Goal: Task Accomplishment & Management: Complete application form

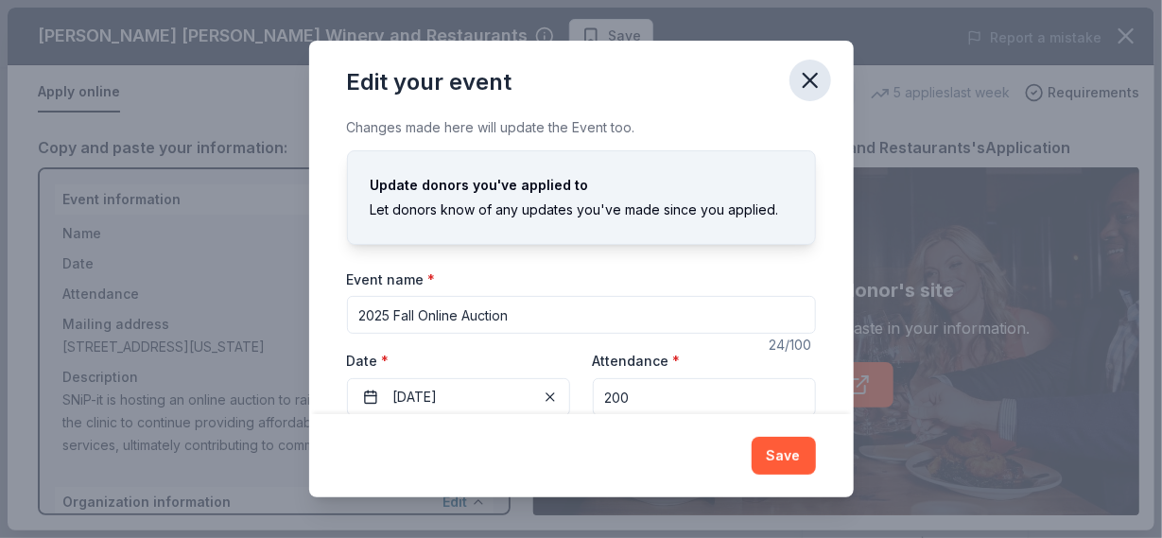
scroll to position [91, 0]
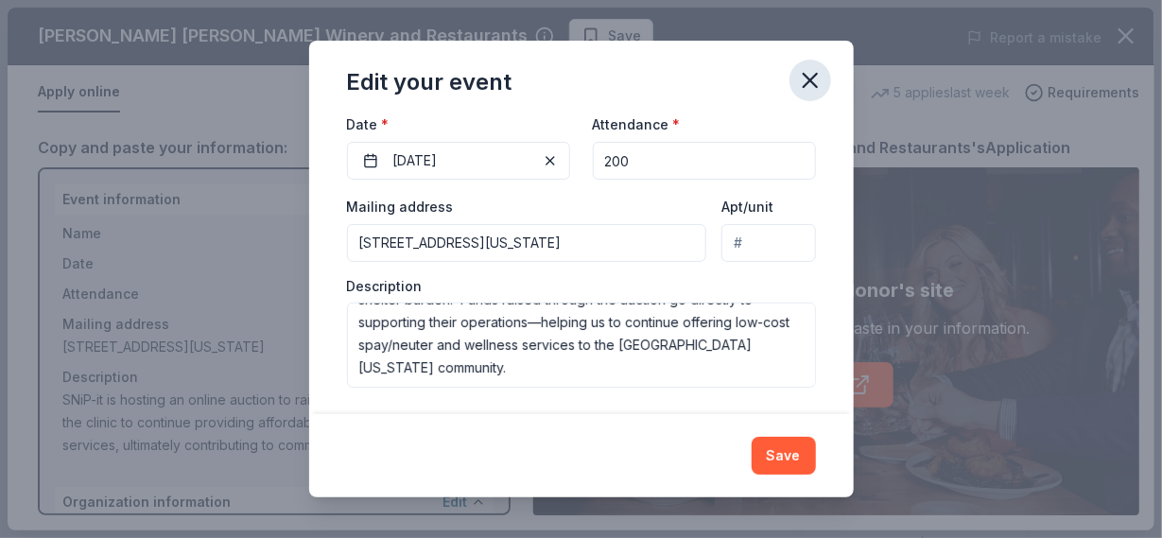
click at [794, 78] on button "button" at bounding box center [810, 81] width 42 height 42
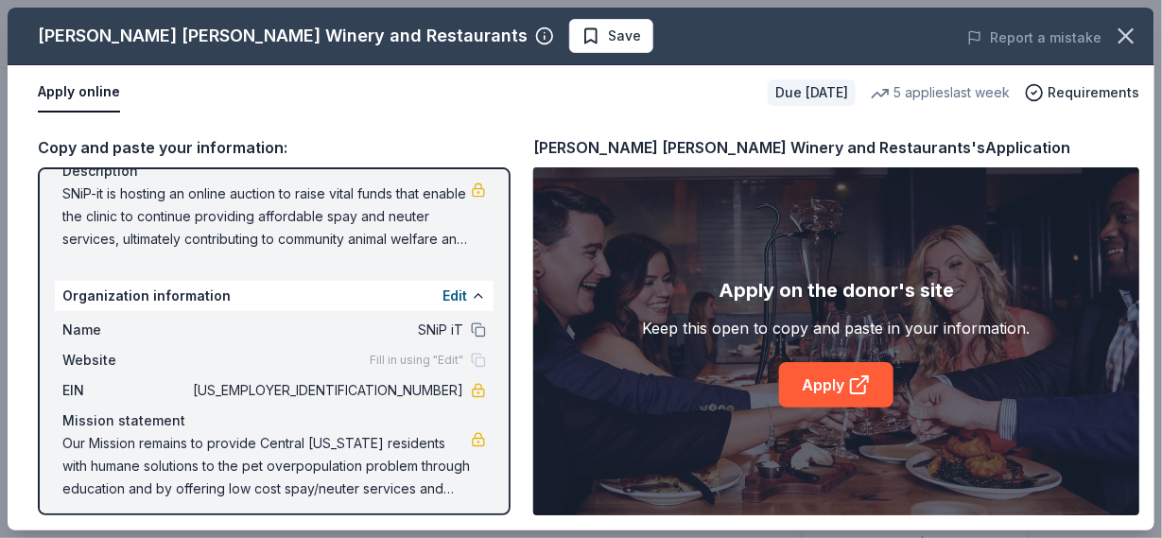
scroll to position [215, 0]
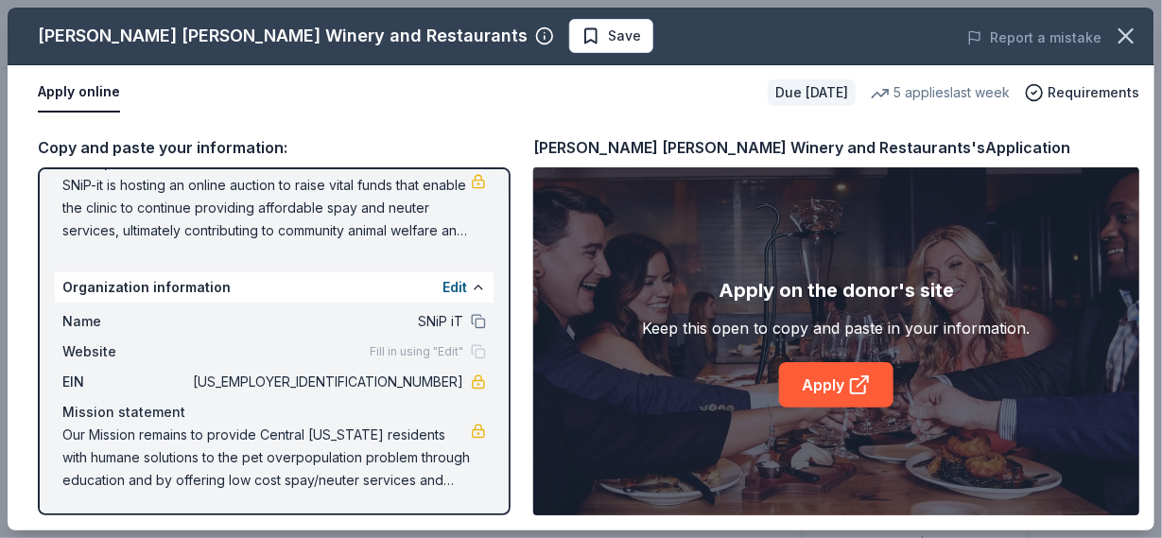
drag, startPoint x: 448, startPoint y: 385, endPoint x: 434, endPoint y: 386, distance: 14.2
click at [434, 386] on span "59-3760425" at bounding box center [326, 382] width 274 height 23
drag, startPoint x: 448, startPoint y: 381, endPoint x: 398, endPoint y: 376, distance: 50.3
click at [398, 376] on span "59-3760425" at bounding box center [326, 382] width 274 height 23
click at [442, 283] on button "Edit" at bounding box center [454, 287] width 25 height 23
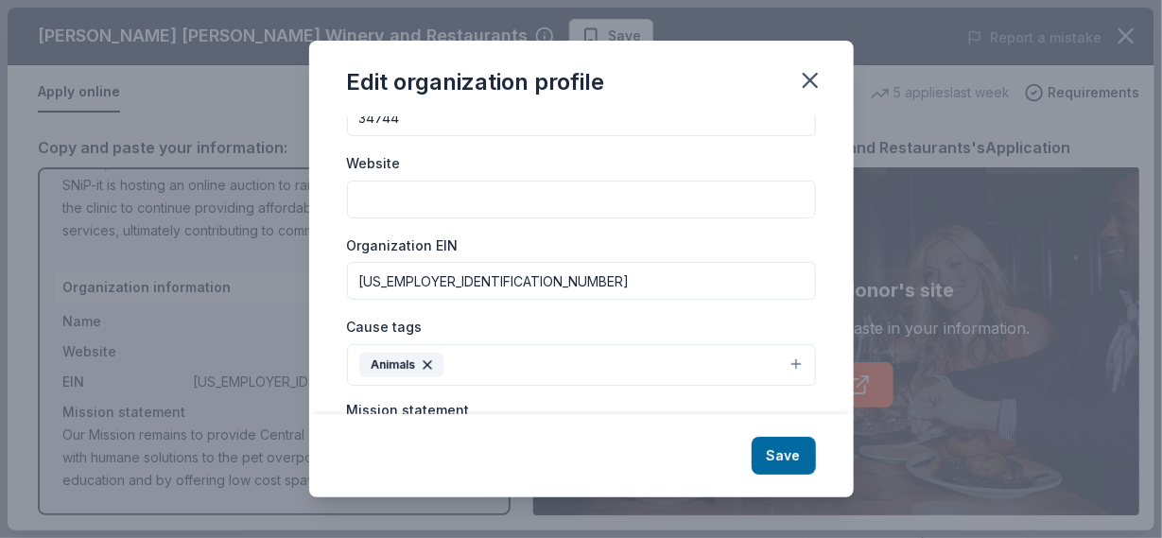
scroll to position [189, 0]
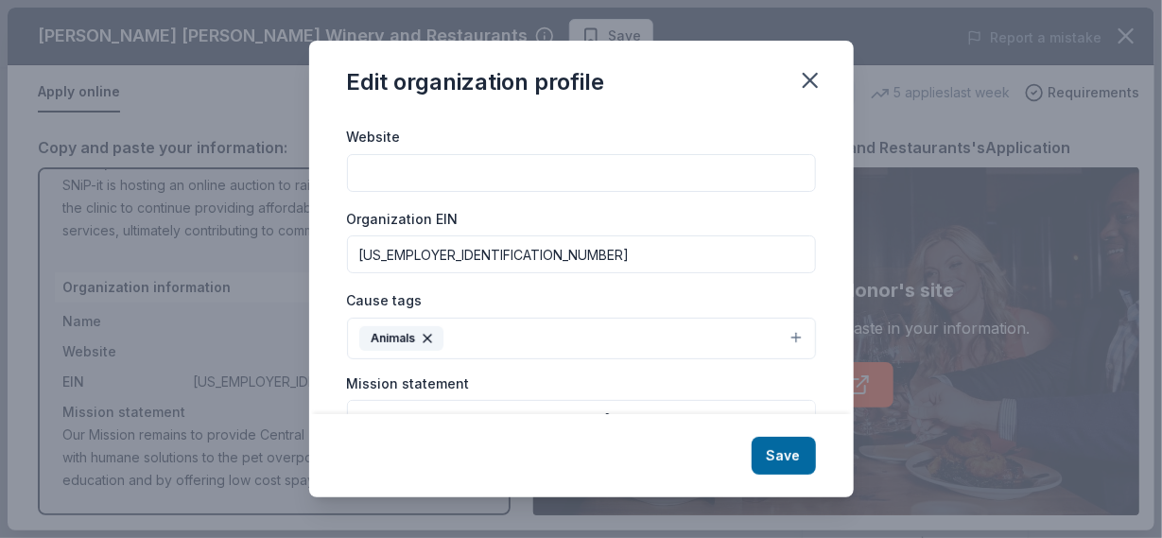
drag, startPoint x: 439, startPoint y: 253, endPoint x: 319, endPoint y: 246, distance: 120.3
click at [319, 246] on div "Changes made here will be reflected on your Account. Organization name SNiP iT …" at bounding box center [581, 265] width 544 height 298
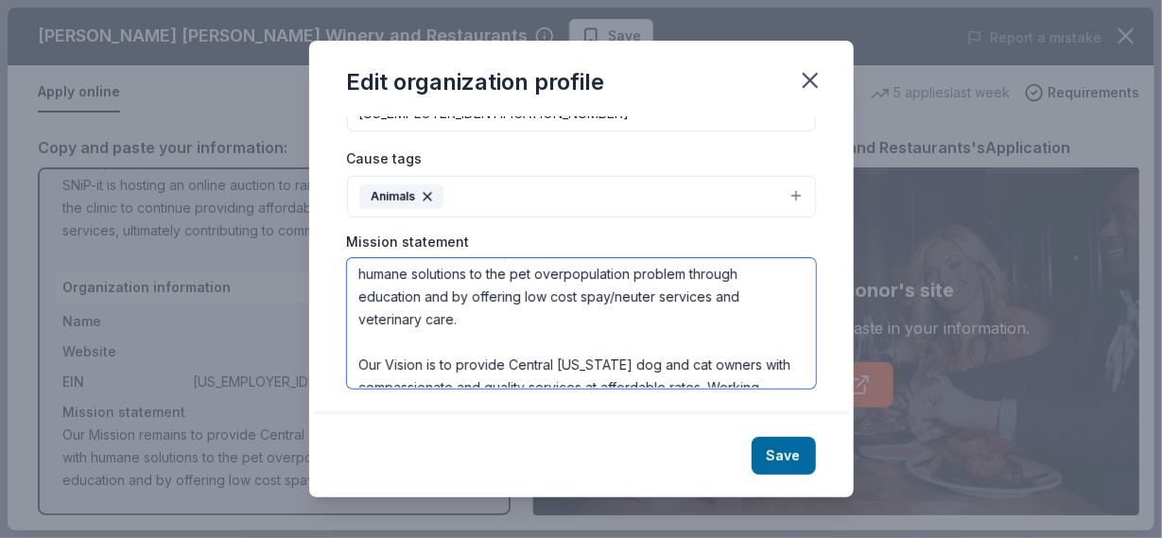
scroll to position [91, 0]
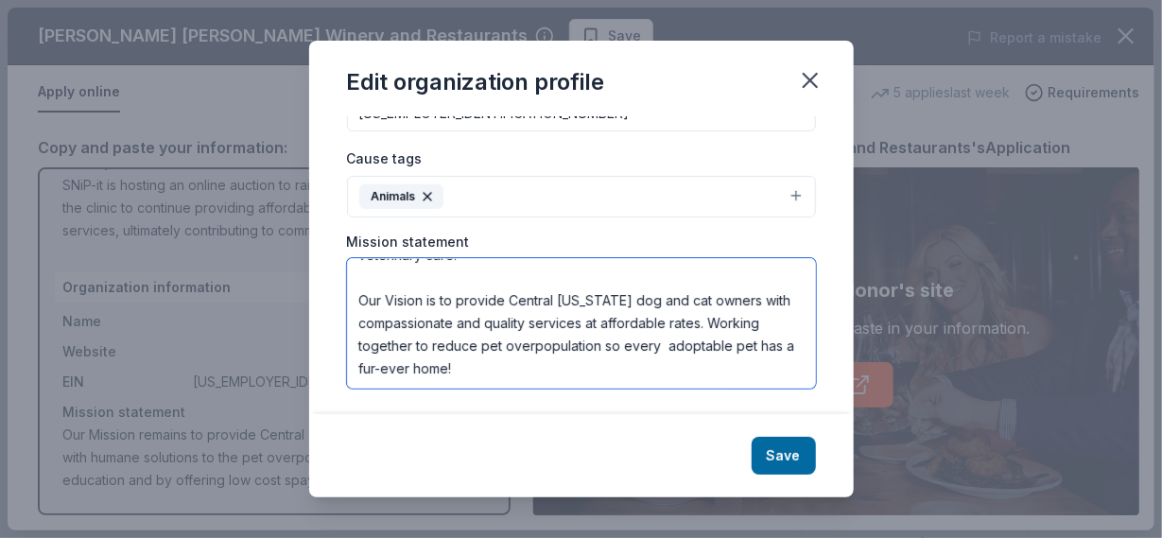
drag, startPoint x: 357, startPoint y: 271, endPoint x: 559, endPoint y: 374, distance: 226.2
click at [559, 374] on textarea "Our Mission remains to provide Central [US_STATE] residents with humane solutio…" at bounding box center [581, 323] width 469 height 130
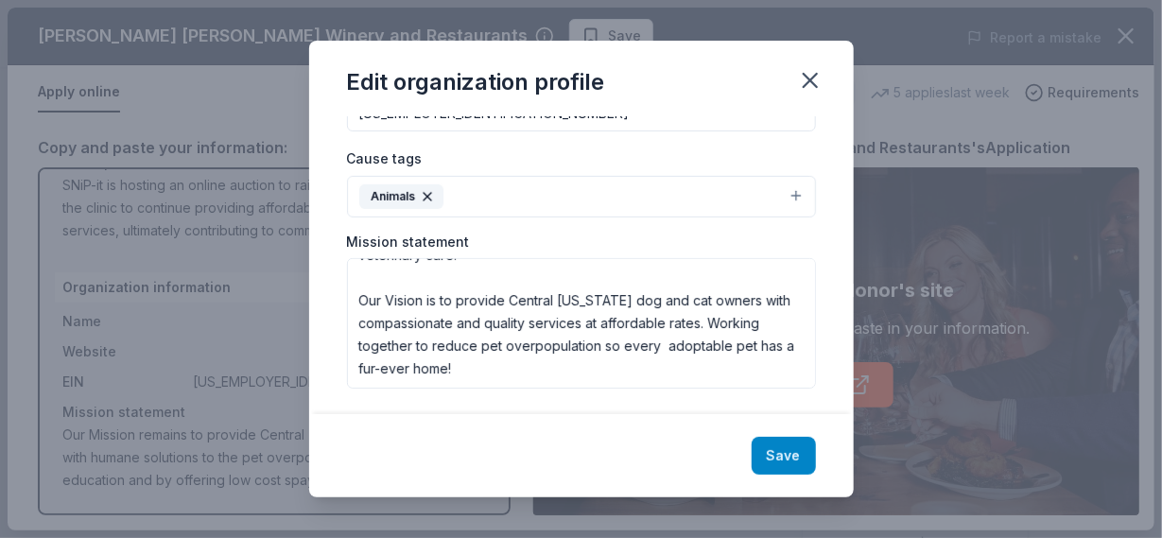
click at [764, 457] on button "Save" at bounding box center [783, 456] width 64 height 38
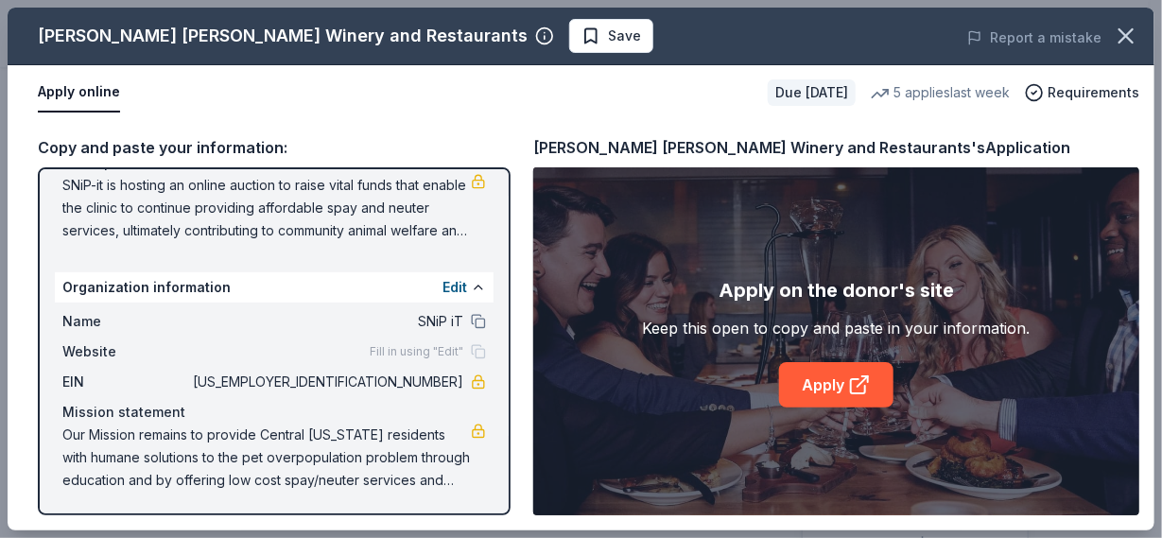
scroll to position [0, 0]
click at [442, 288] on button "Edit" at bounding box center [454, 287] width 25 height 23
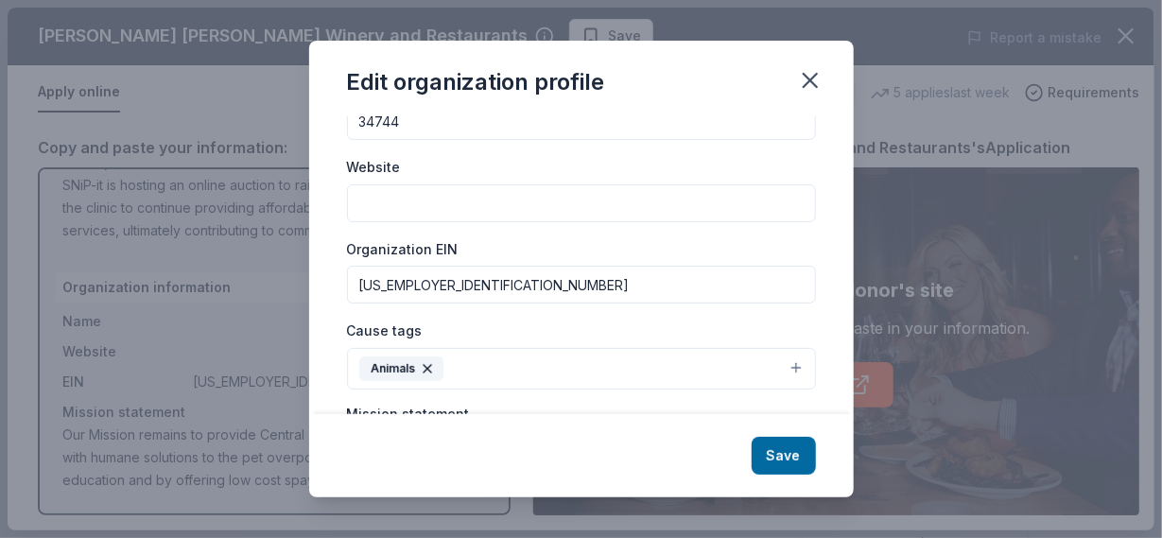
scroll to position [189, 0]
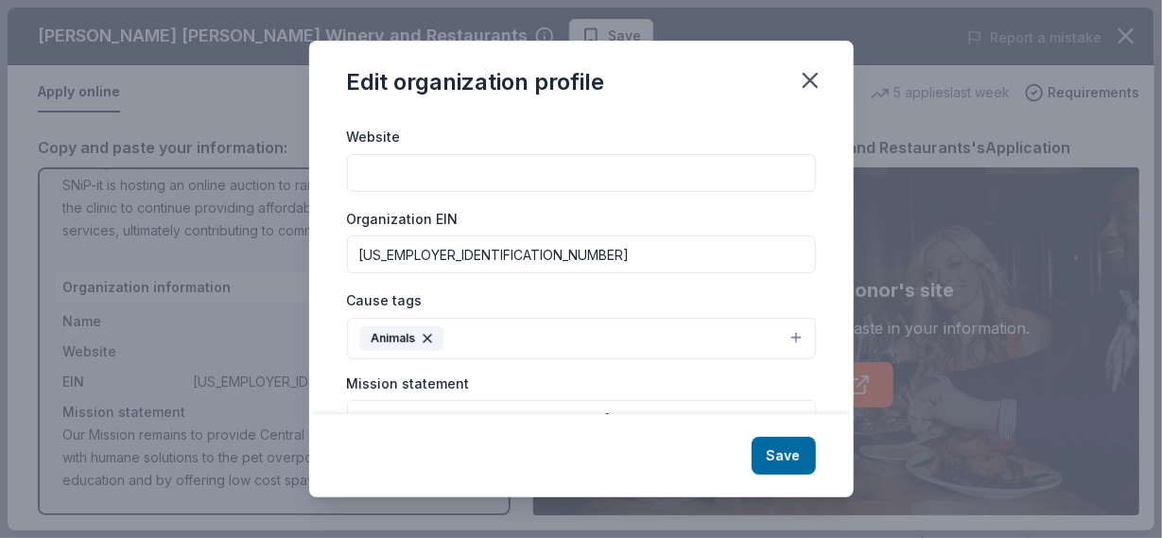
drag, startPoint x: 440, startPoint y: 265, endPoint x: 357, endPoint y: 259, distance: 82.4
click at [355, 260] on input "[US_EMPLOYER_IDENTIFICATION_NUMBER]" at bounding box center [581, 254] width 469 height 38
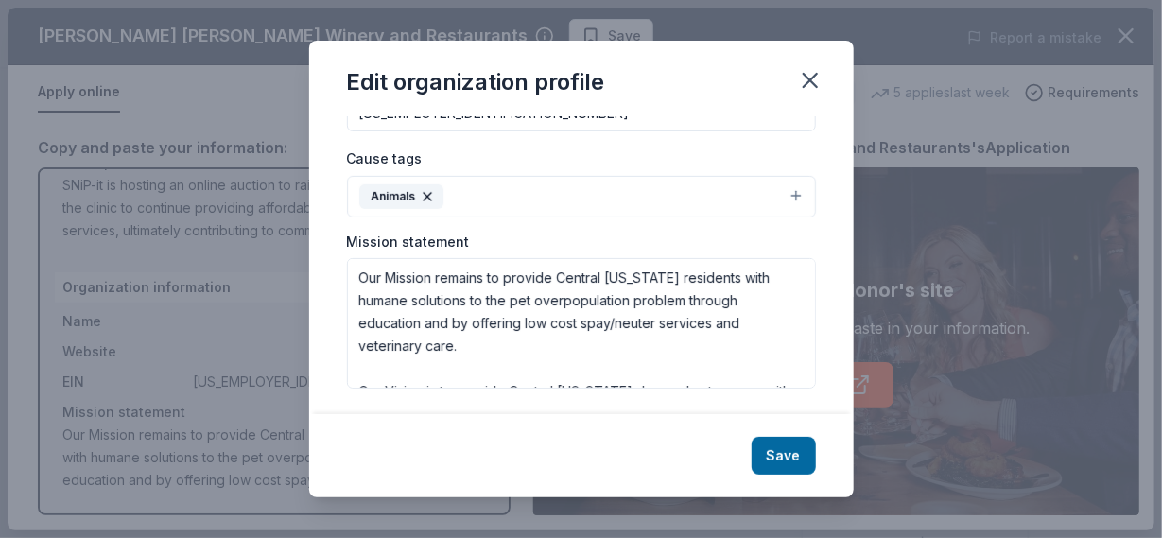
scroll to position [91, 0]
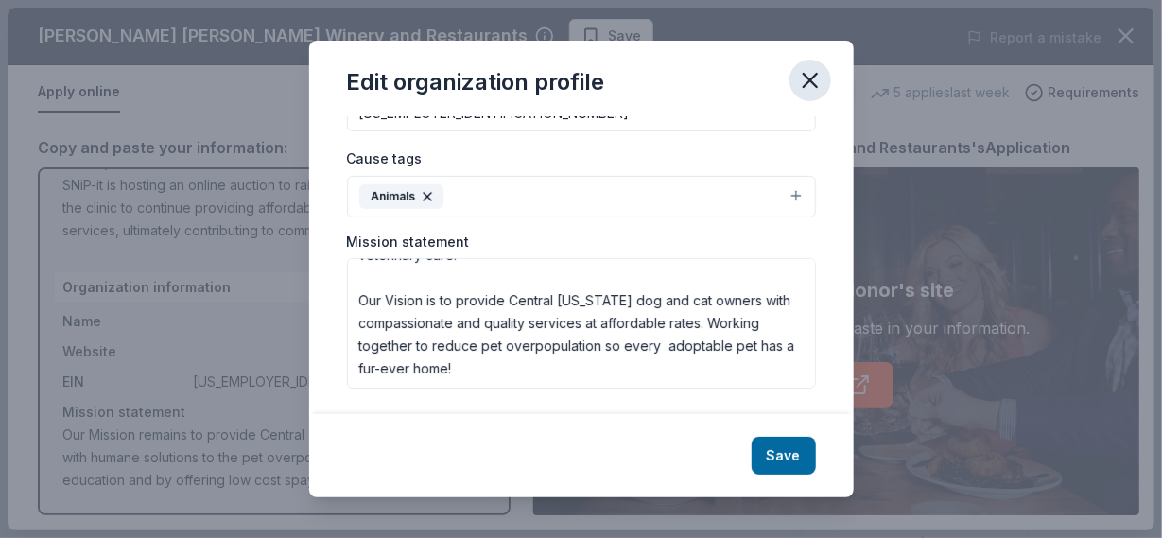
click at [806, 78] on icon "button" at bounding box center [809, 80] width 13 height 13
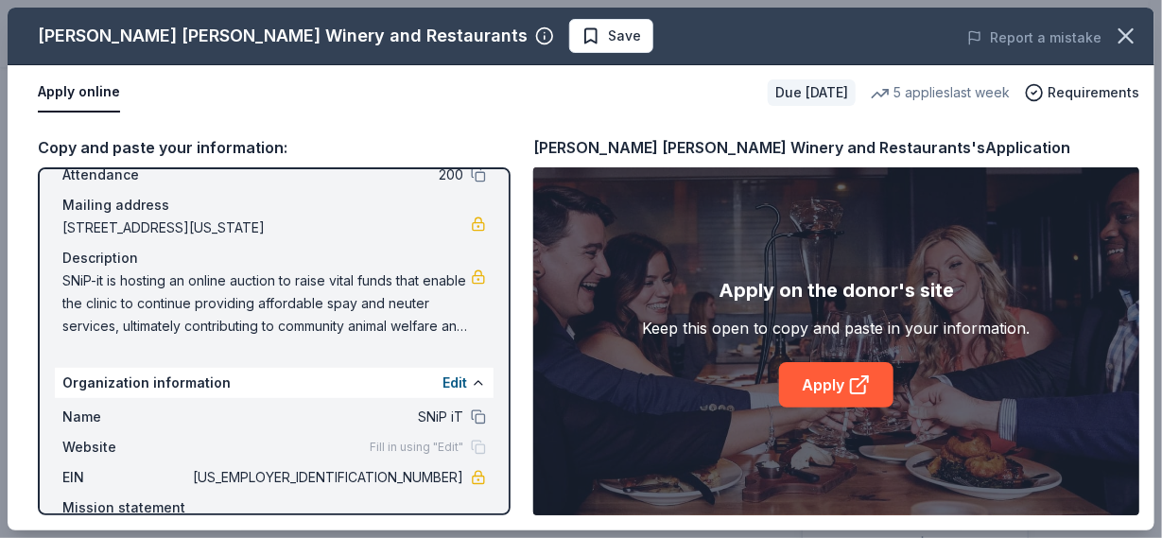
scroll to position [0, 0]
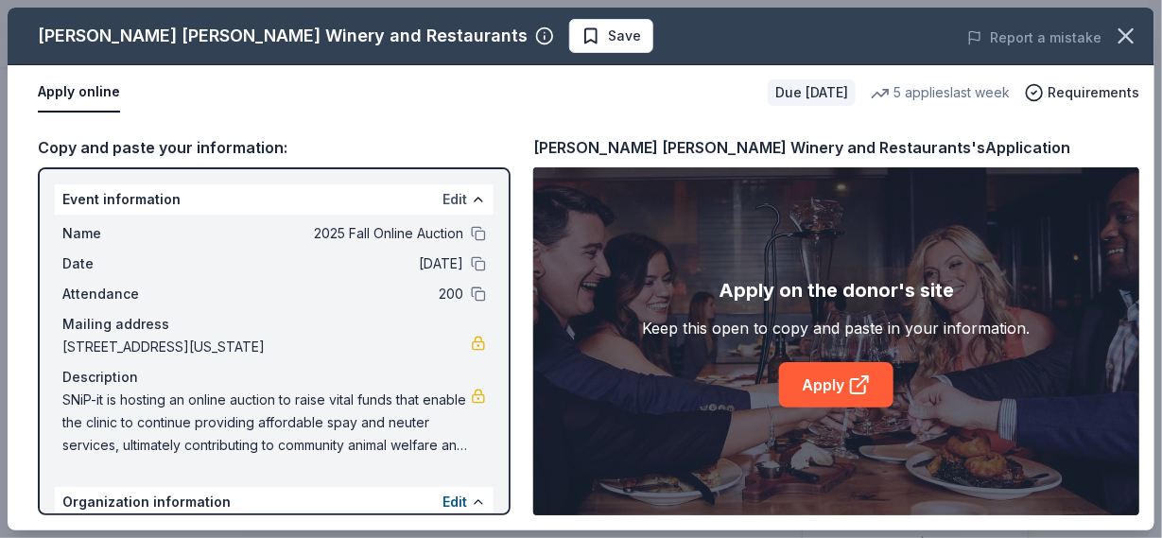
click at [442, 199] on button "Edit" at bounding box center [454, 199] width 25 height 23
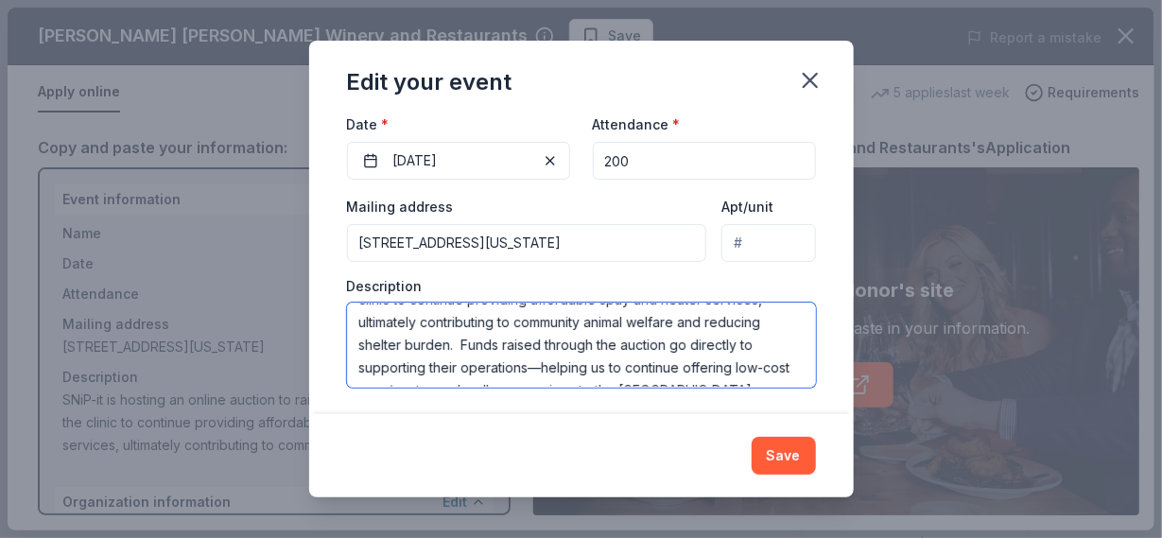
scroll to position [91, 0]
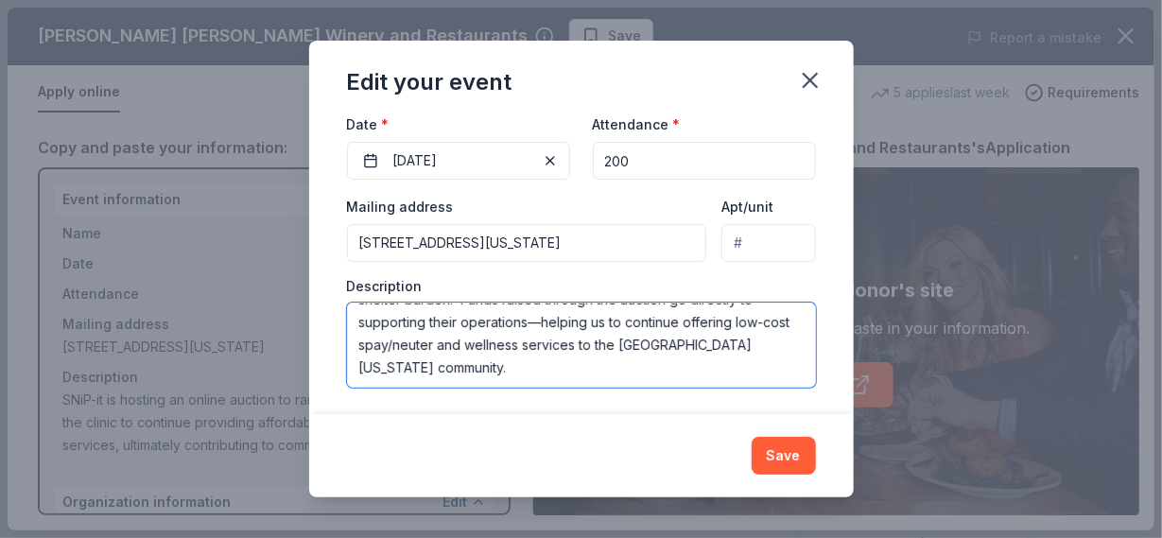
drag, startPoint x: 359, startPoint y: 322, endPoint x: 557, endPoint y: 379, distance: 205.5
click at [557, 379] on textarea "SNiP-it is hosting an online auction to raise vital funds that enable the clini…" at bounding box center [581, 344] width 469 height 85
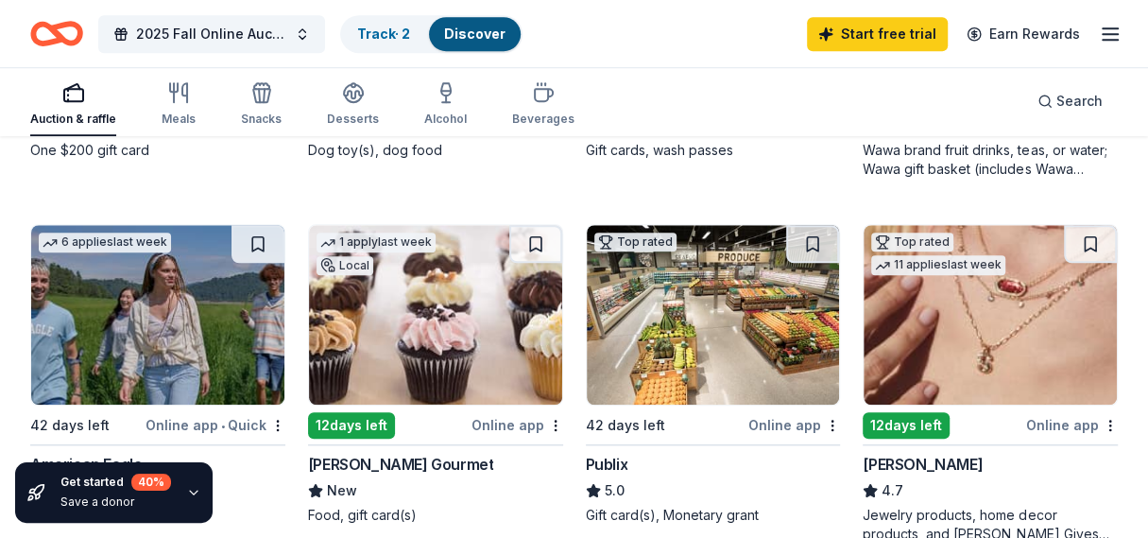
scroll to position [850, 0]
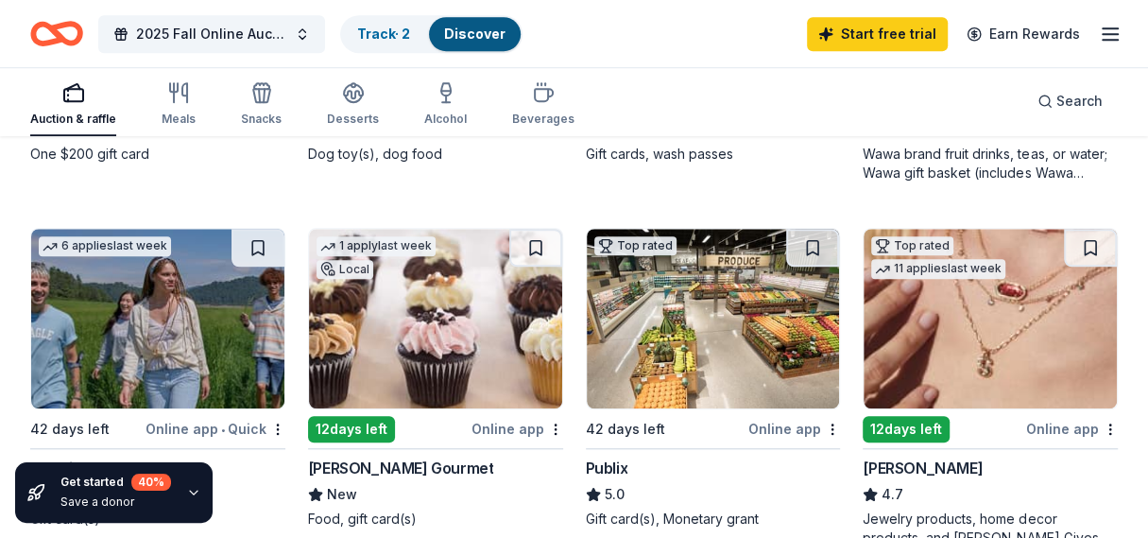
click at [679, 310] on img at bounding box center [713, 319] width 253 height 180
click at [694, 323] on img at bounding box center [713, 319] width 253 height 180
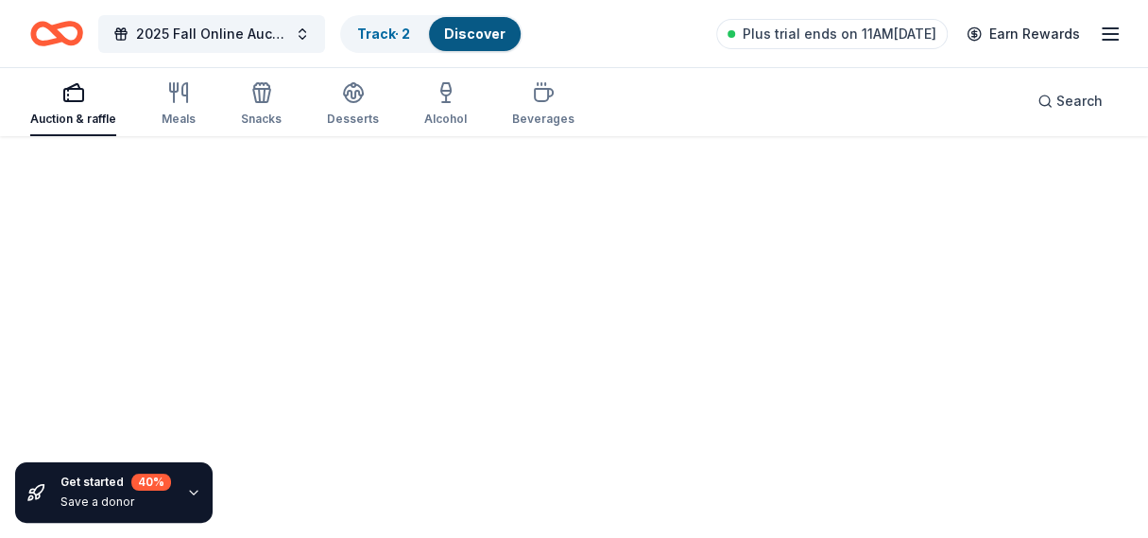
click at [682, 439] on div "Fetching donors, one moment..." at bounding box center [574, 270] width 1148 height 538
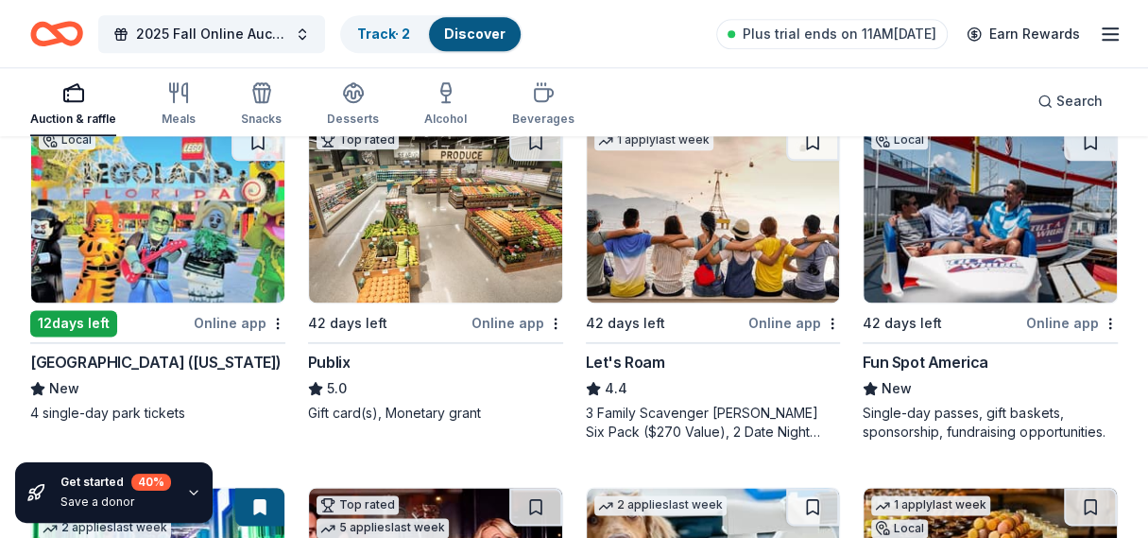
scroll to position [1418, 0]
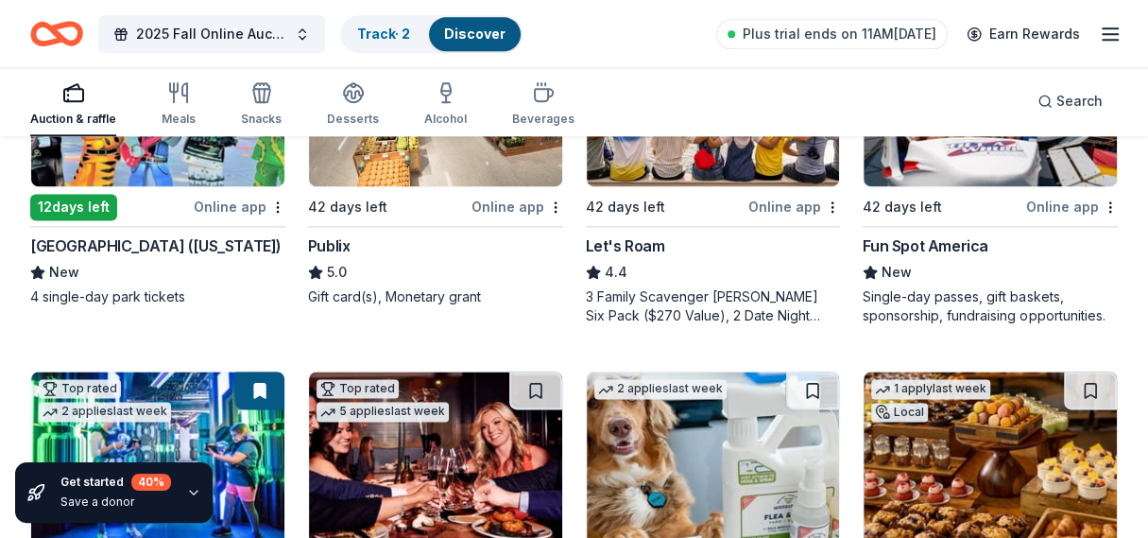
click at [438, 163] on img at bounding box center [435, 97] width 253 height 180
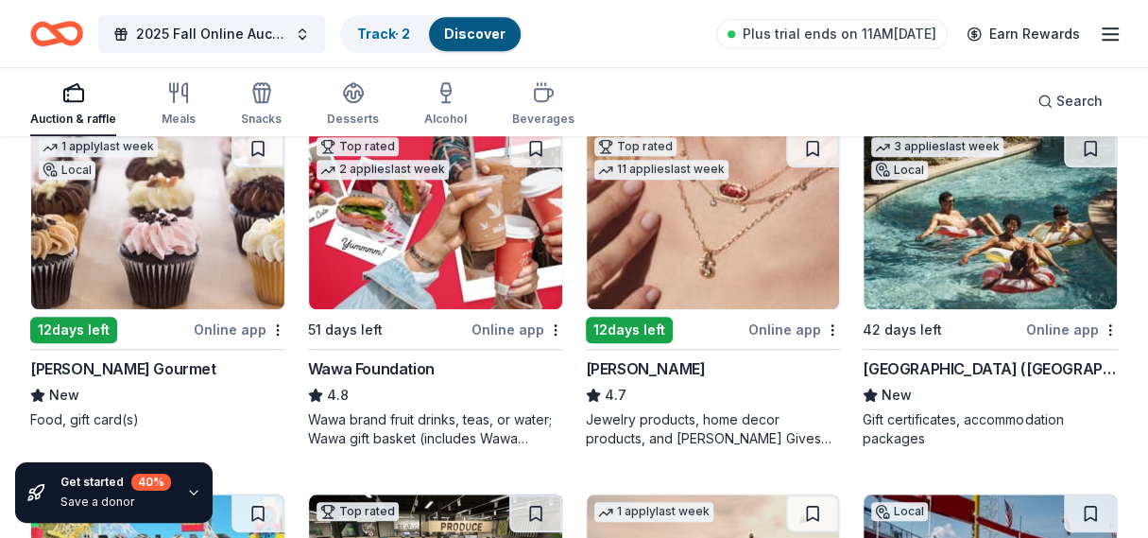
scroll to position [945, 0]
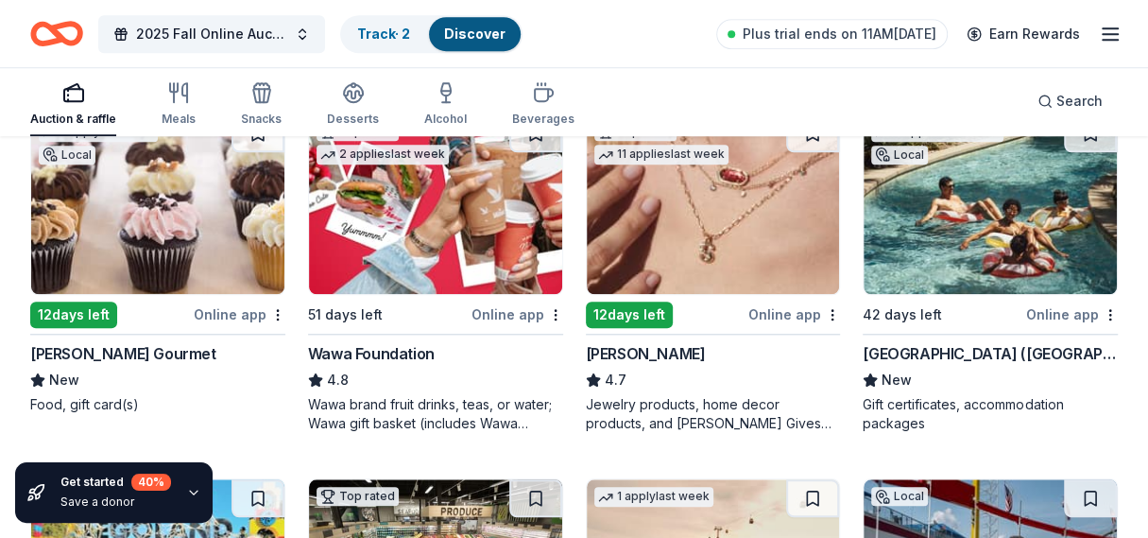
click at [959, 238] on img at bounding box center [990, 204] width 253 height 180
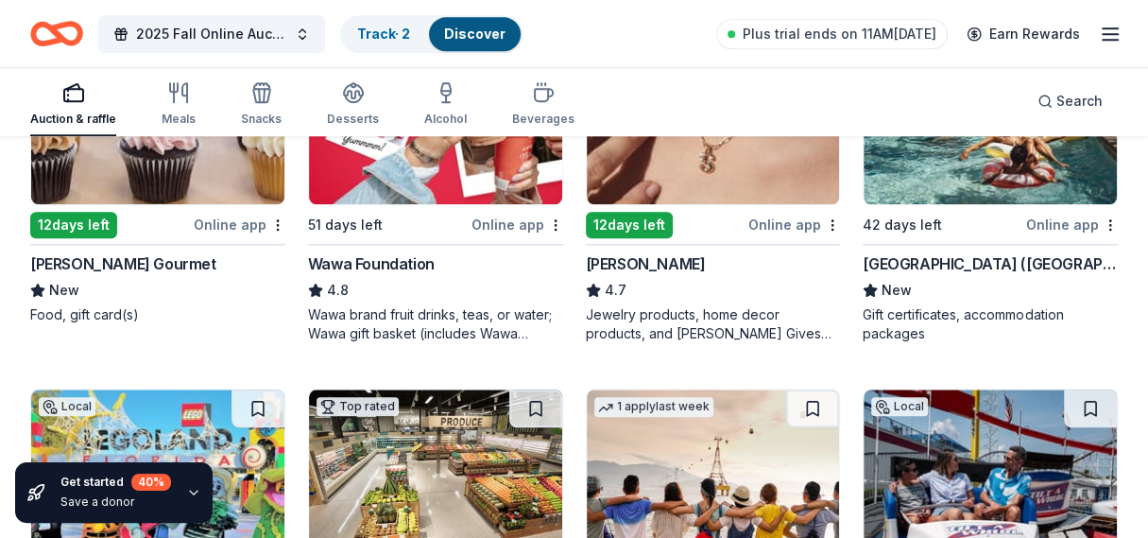
scroll to position [850, 0]
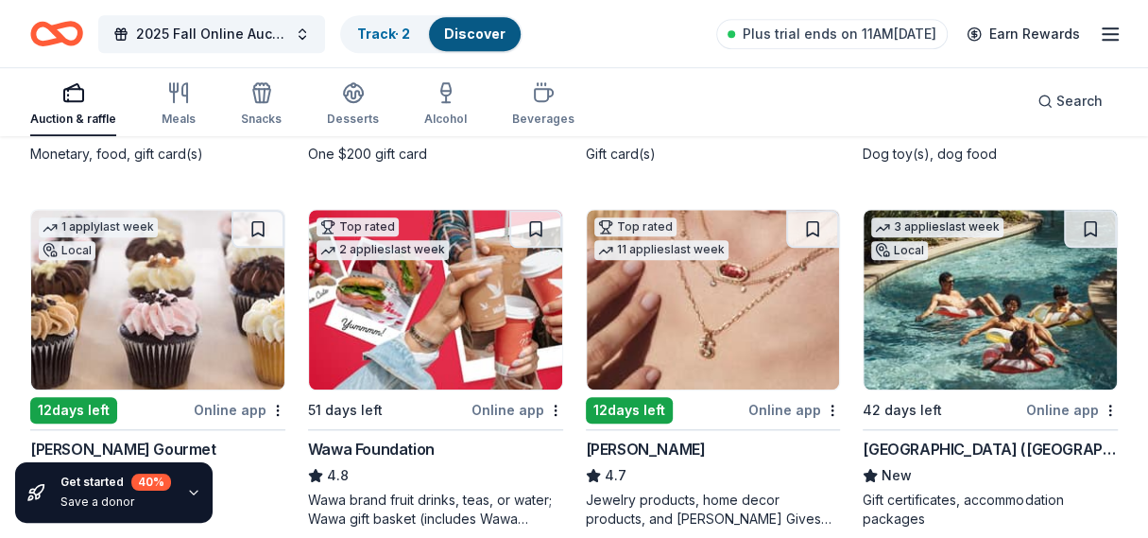
click at [977, 343] on img at bounding box center [990, 300] width 253 height 180
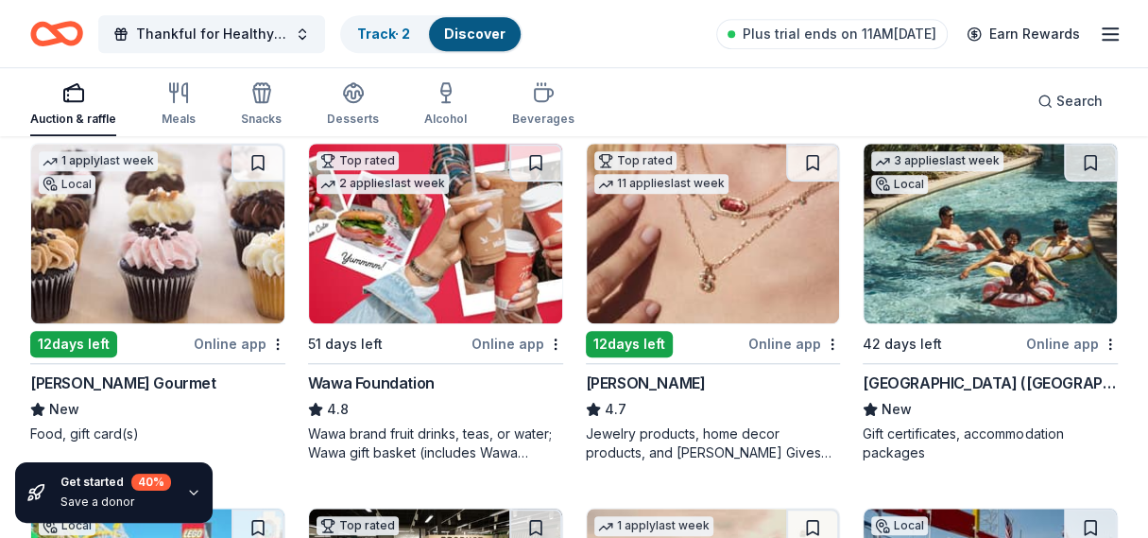
scroll to position [945, 0]
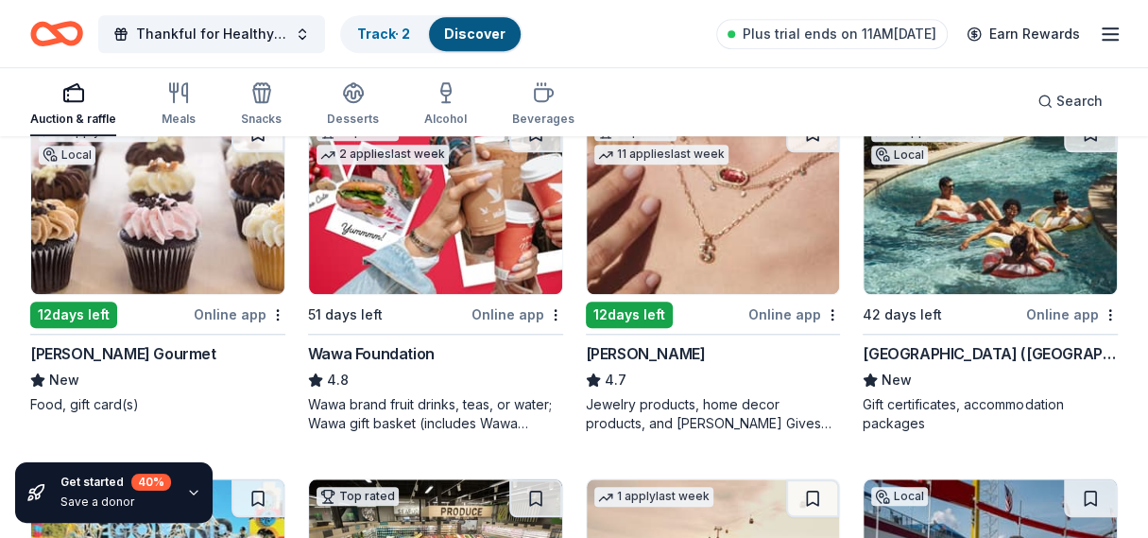
click at [389, 316] on div "51 days left" at bounding box center [388, 314] width 160 height 24
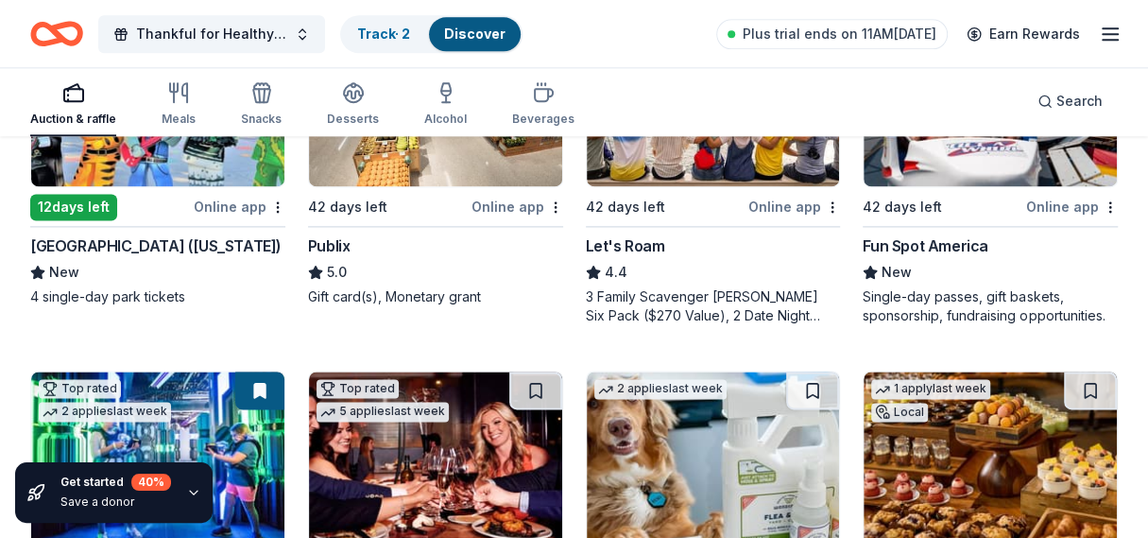
scroll to position [1323, 0]
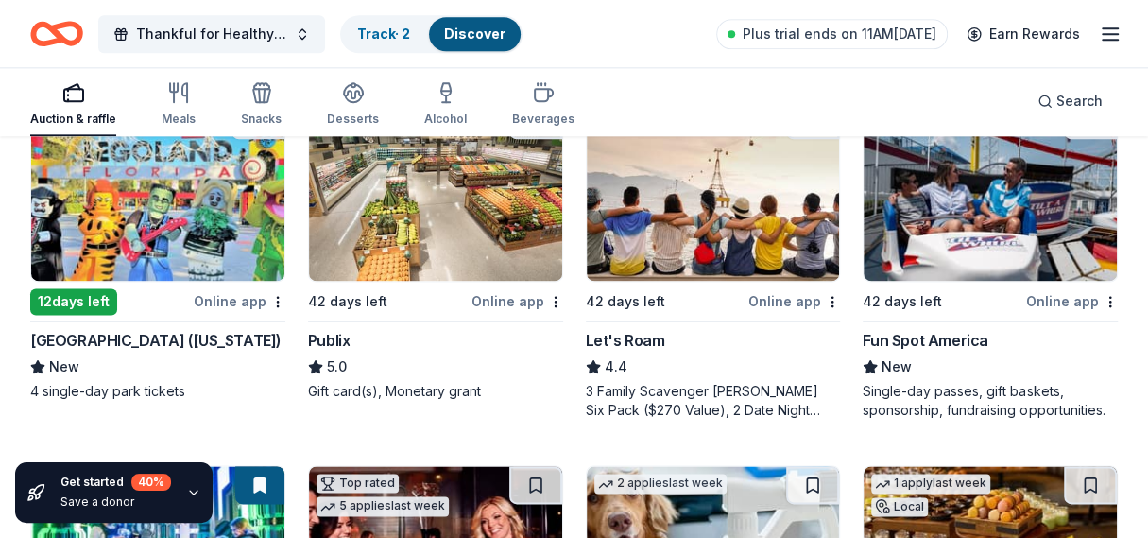
click at [189, 239] on img at bounding box center [157, 191] width 253 height 180
click at [240, 301] on div "Online app" at bounding box center [240, 301] width 92 height 24
click at [167, 252] on img at bounding box center [157, 191] width 253 height 180
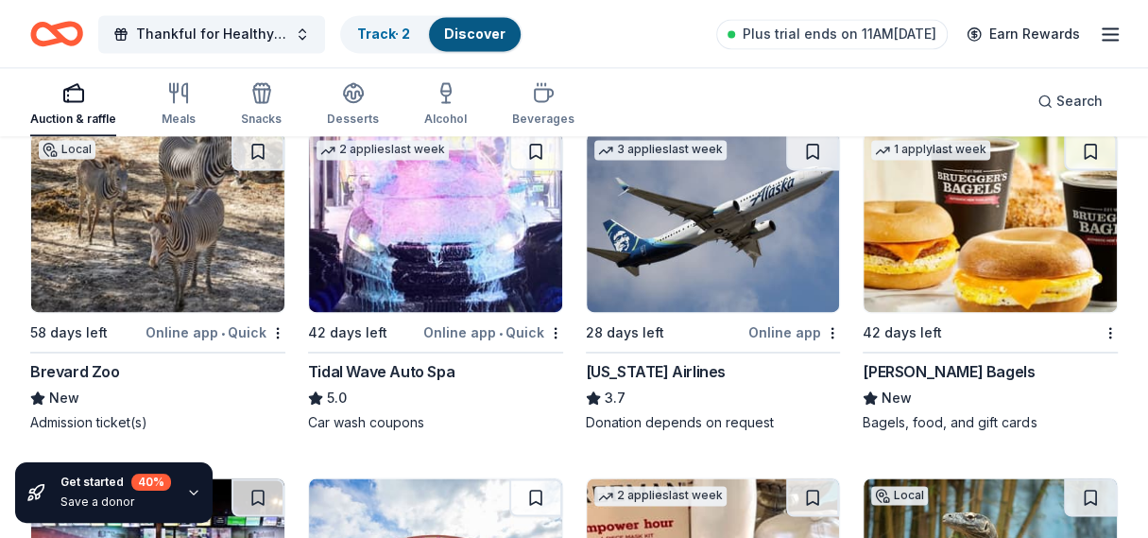
scroll to position [5624, 0]
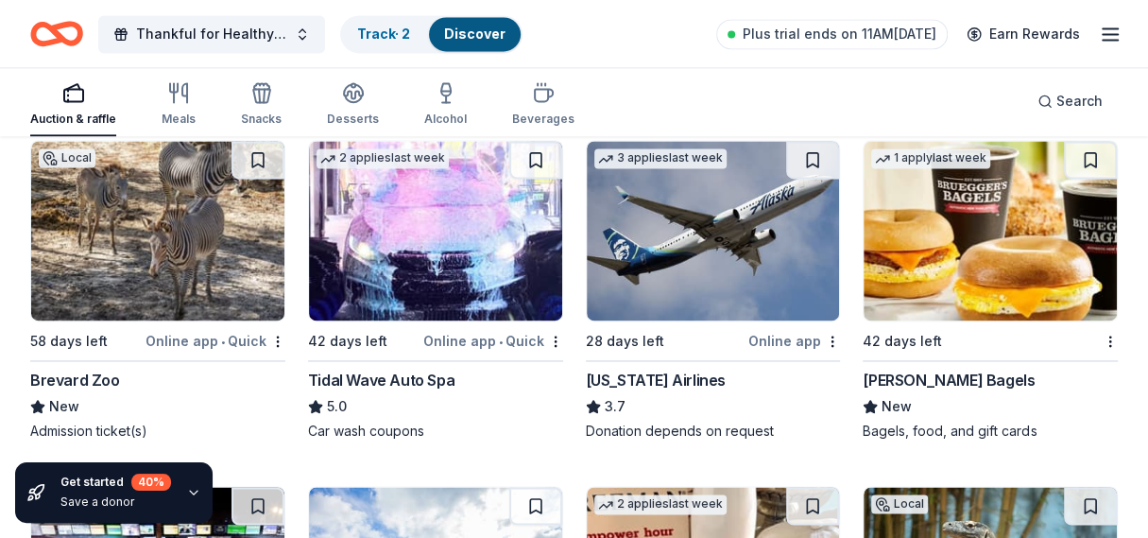
click at [193, 337] on div "Online app • Quick" at bounding box center [216, 341] width 140 height 24
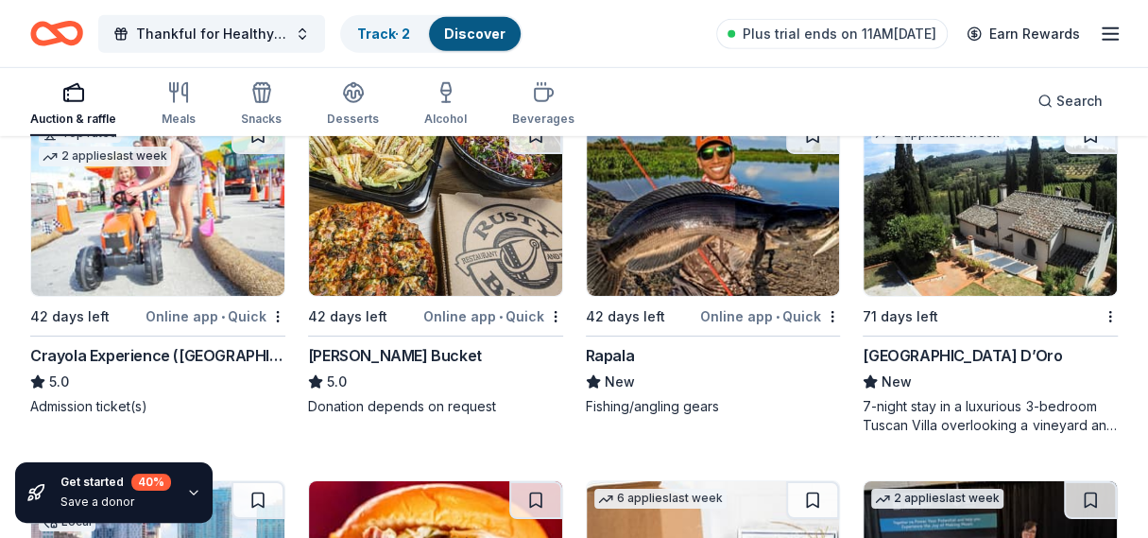
scroll to position [3450, 0]
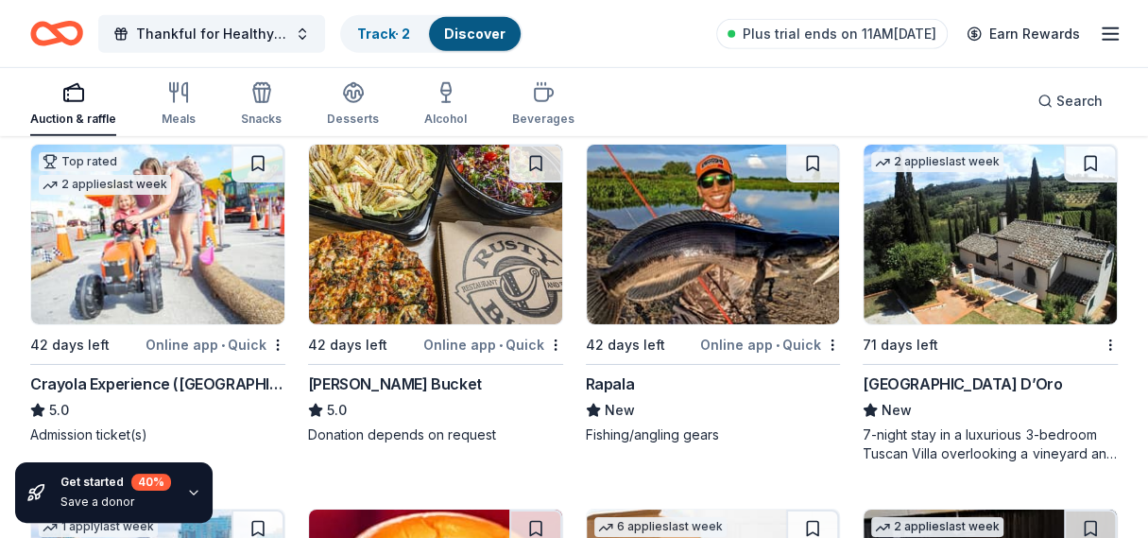
click at [458, 285] on img at bounding box center [435, 235] width 253 height 180
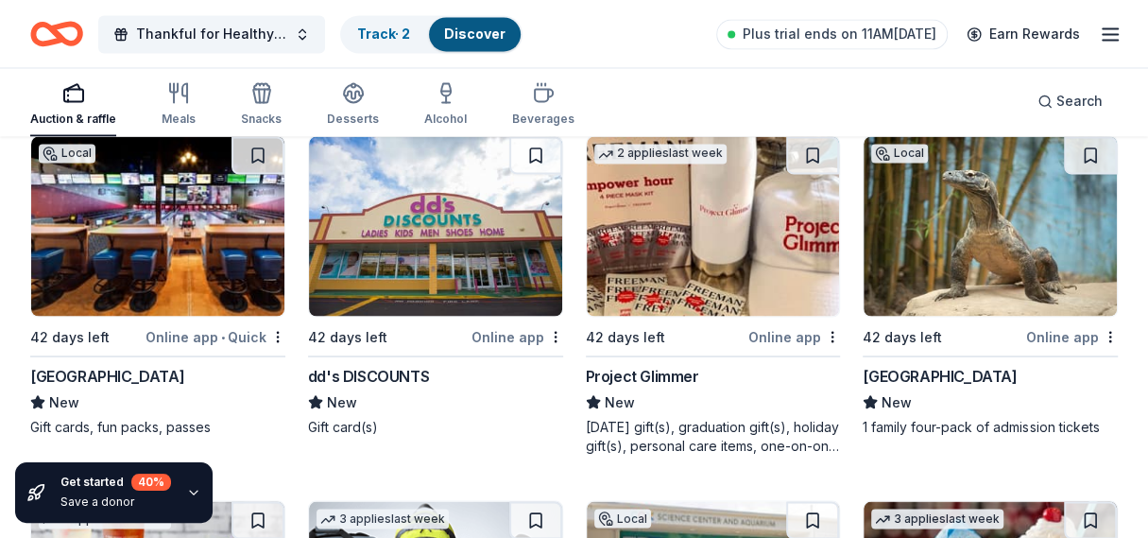
scroll to position [6002, 0]
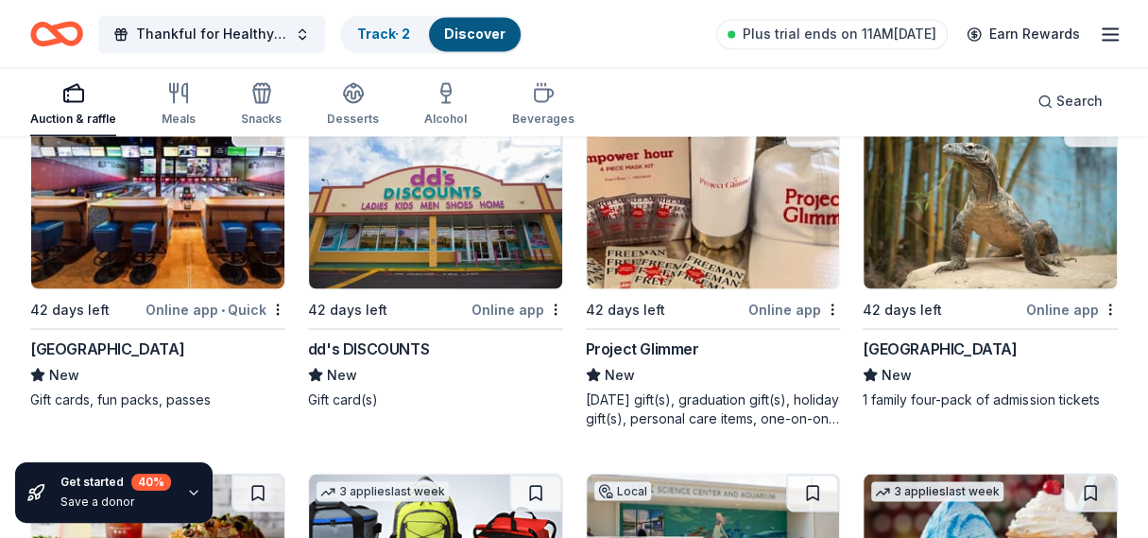
click at [196, 286] on div "Local 42 days left Online app • Quick Splitz Bowling Center New Gift cards, fun…" at bounding box center [157, 258] width 255 height 301
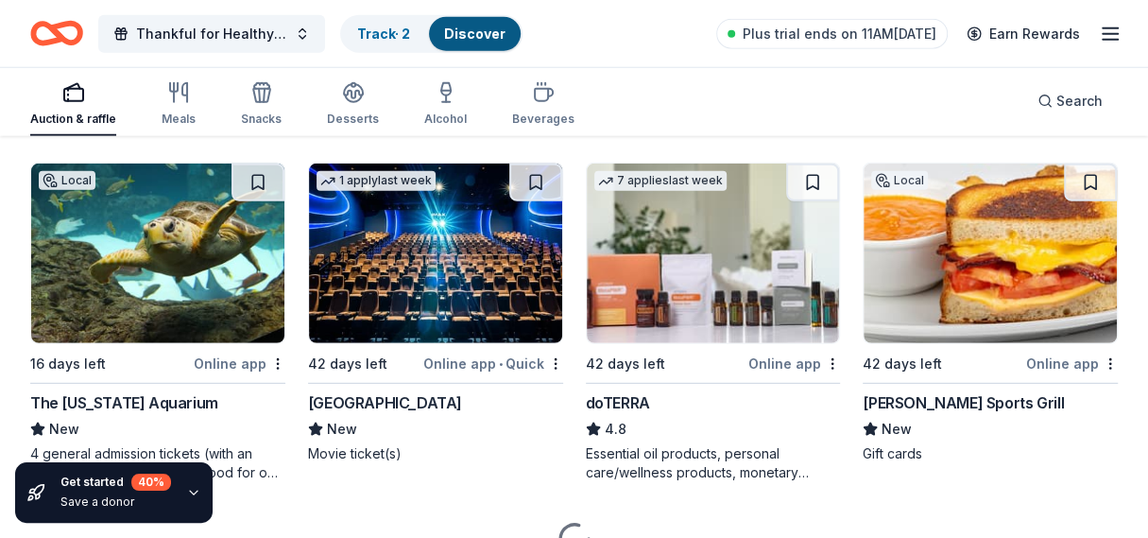
scroll to position [7128, 0]
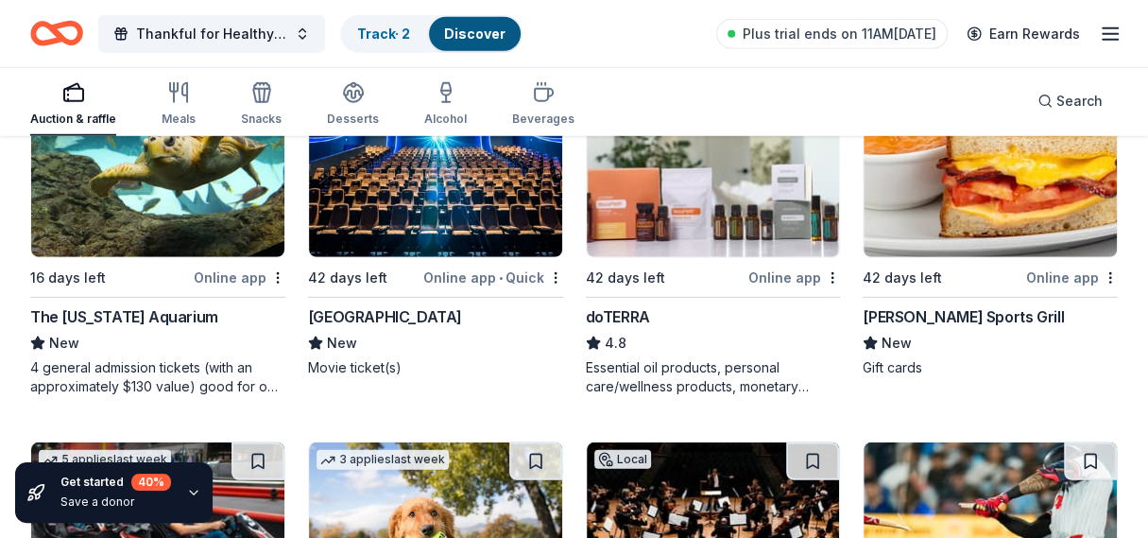
click at [424, 274] on div "42 days left Online app • Quick" at bounding box center [435, 278] width 255 height 24
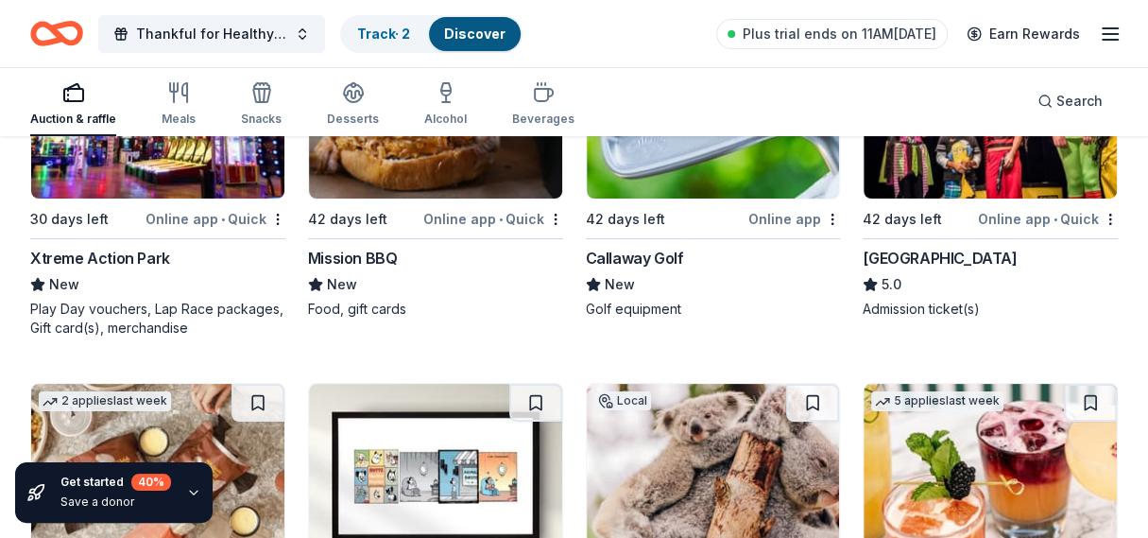
scroll to position [8452, 0]
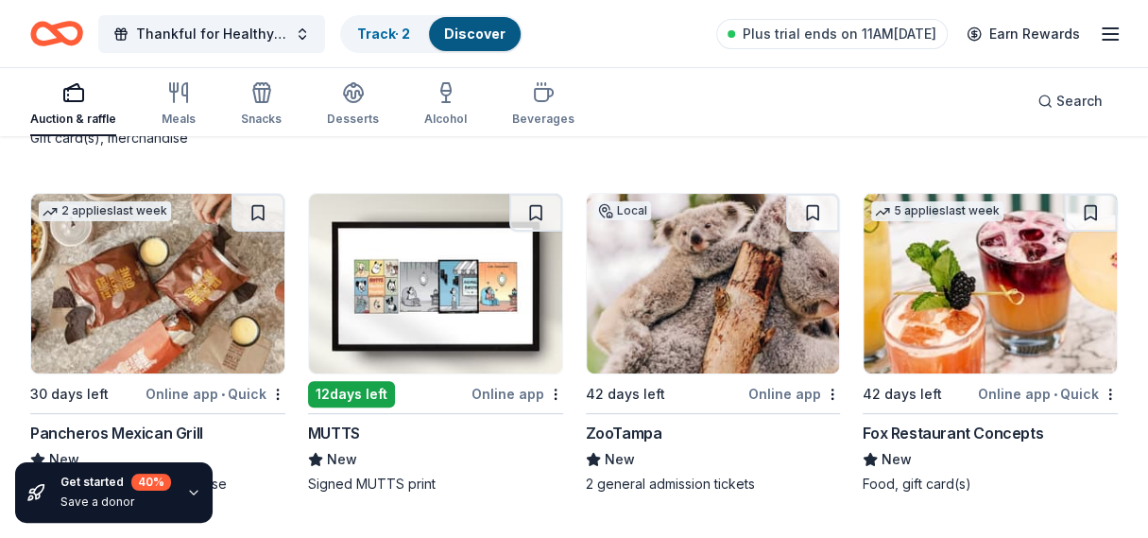
click at [444, 382] on div "12 days left" at bounding box center [388, 394] width 160 height 24
click at [430, 322] on img at bounding box center [435, 284] width 253 height 180
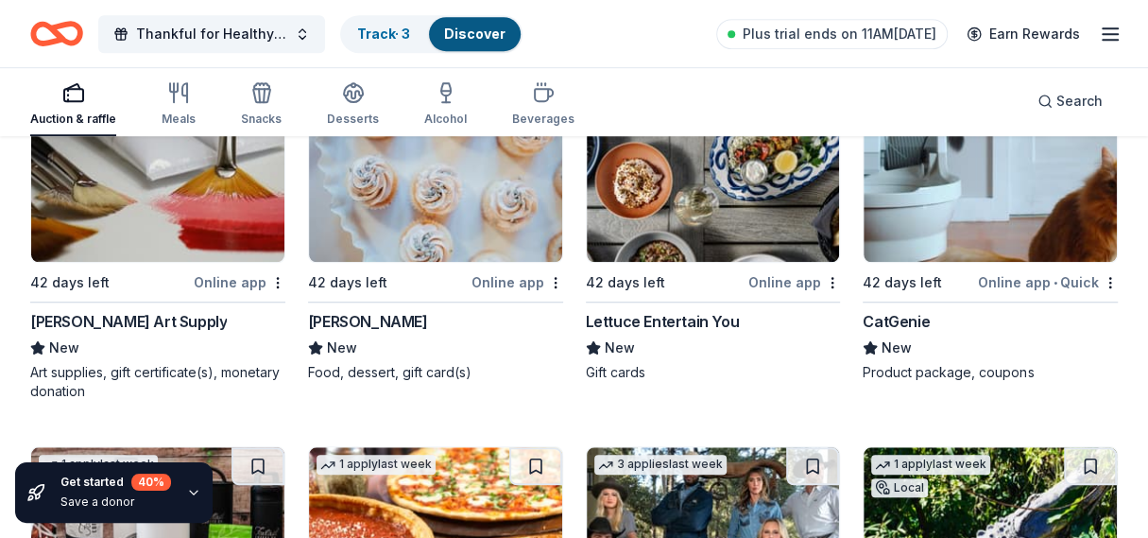
scroll to position [8914, 0]
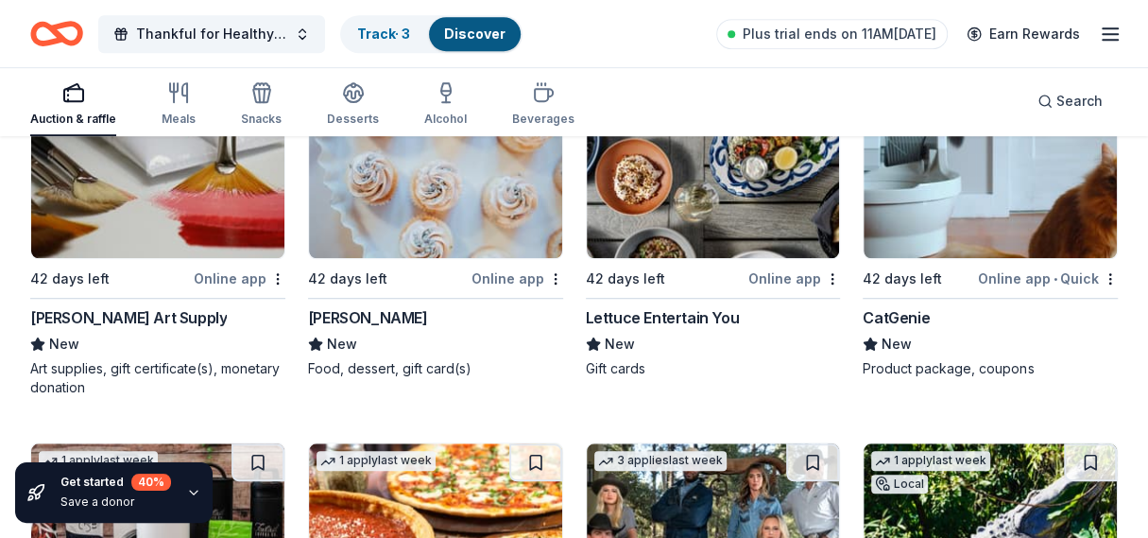
click at [944, 228] on img at bounding box center [990, 168] width 253 height 180
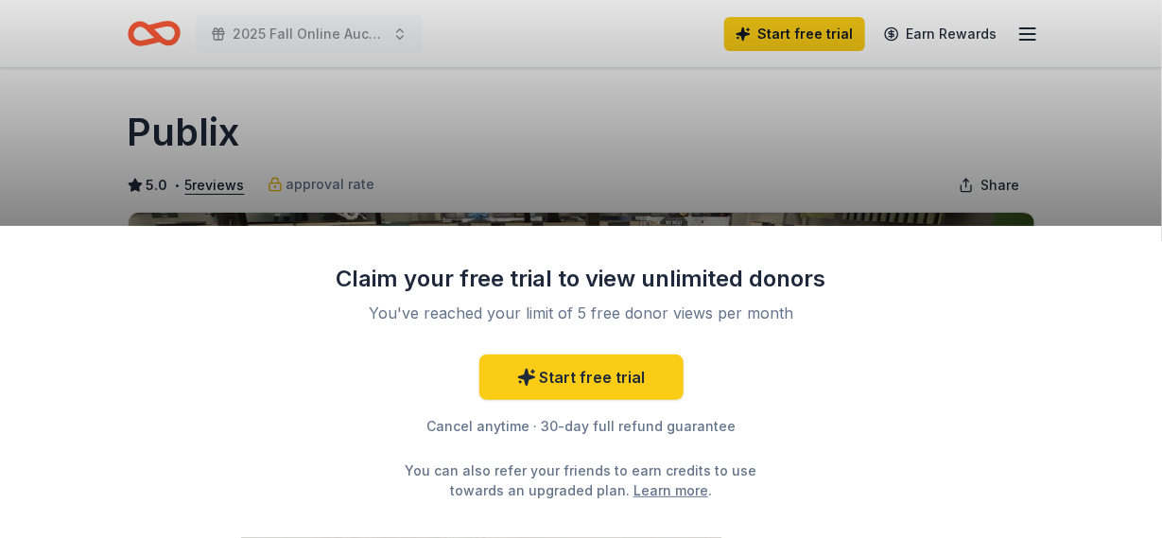
click at [747, 173] on div "Claim your free trial to view unlimited donors You've reached your limit of 5 f…" at bounding box center [581, 269] width 1162 height 538
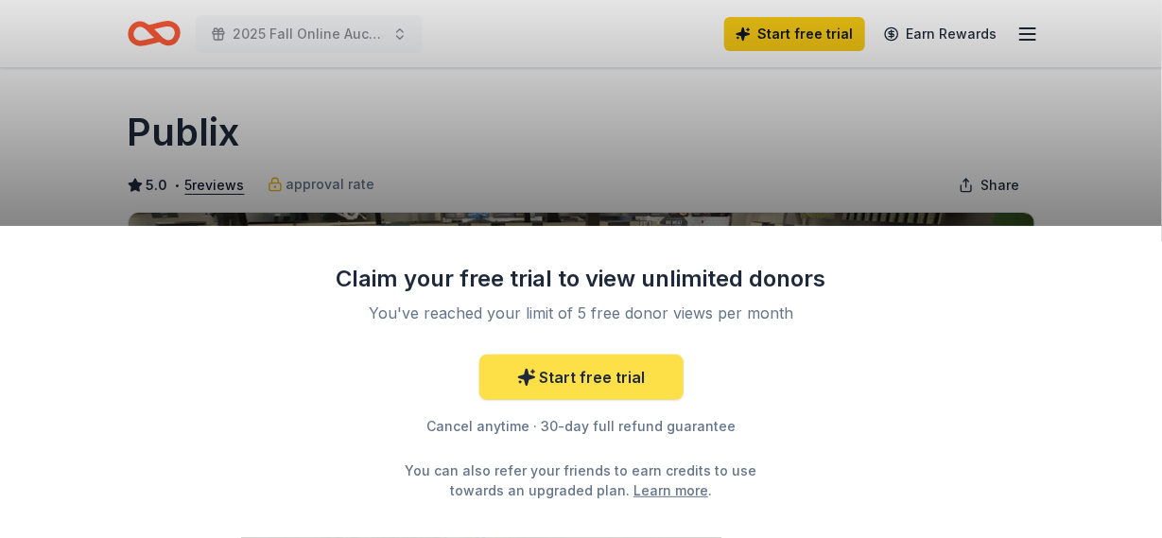
click at [587, 374] on link "Start free trial" at bounding box center [581, 376] width 204 height 45
click at [584, 370] on link "Start free trial" at bounding box center [581, 376] width 204 height 45
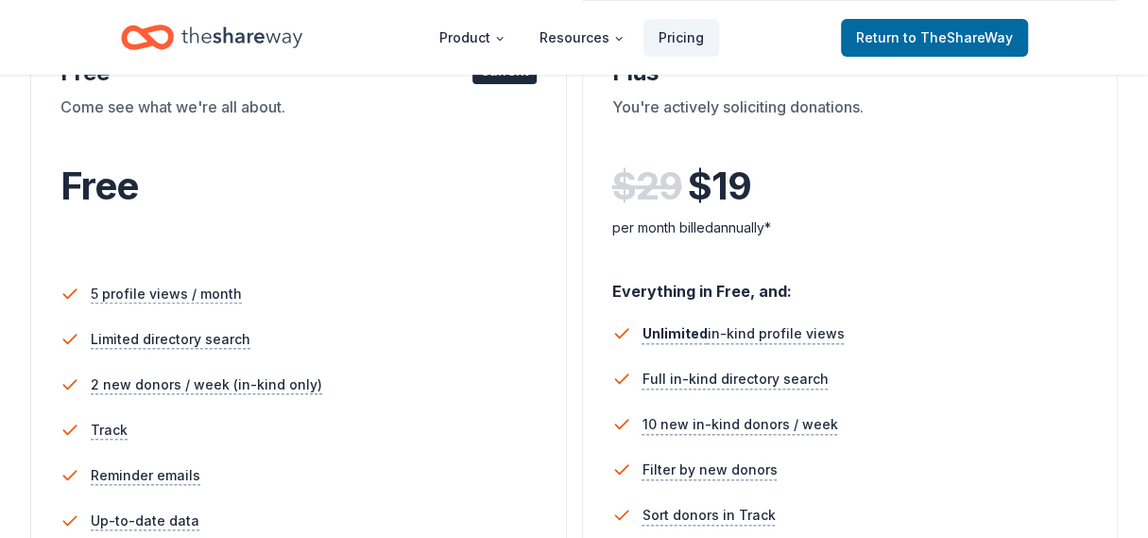
scroll to position [94, 0]
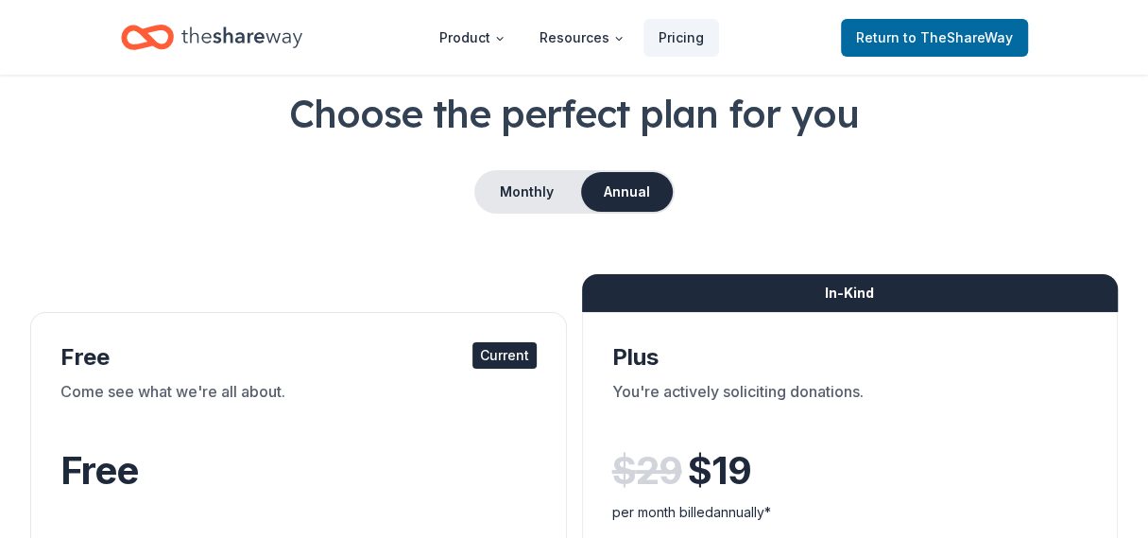
click at [495, 342] on div "Current" at bounding box center [505, 355] width 64 height 26
click at [968, 46] on span "Return to TheShareWay" at bounding box center [934, 37] width 157 height 23
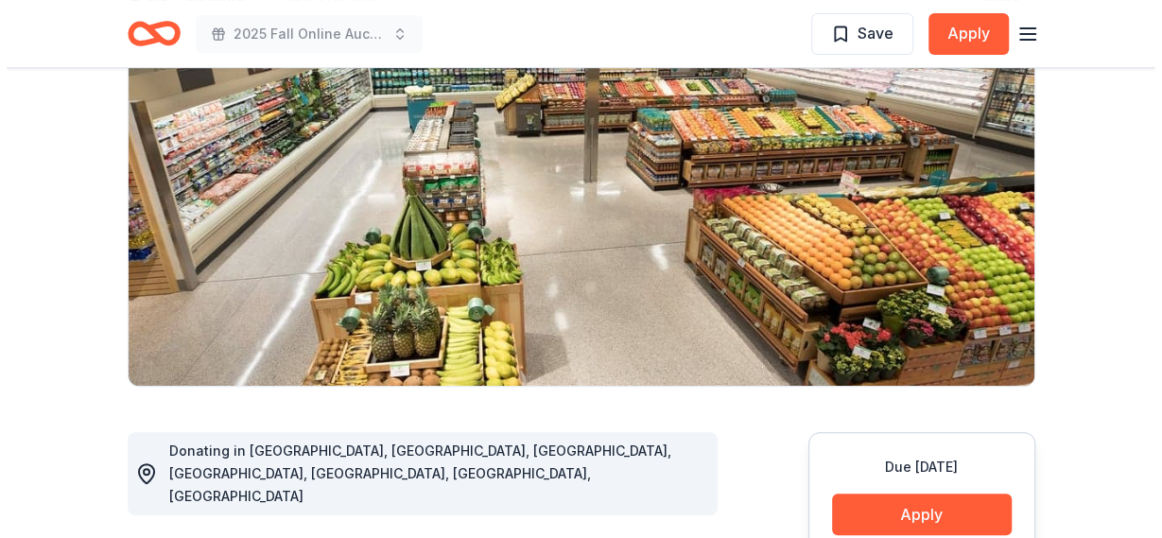
scroll to position [189, 0]
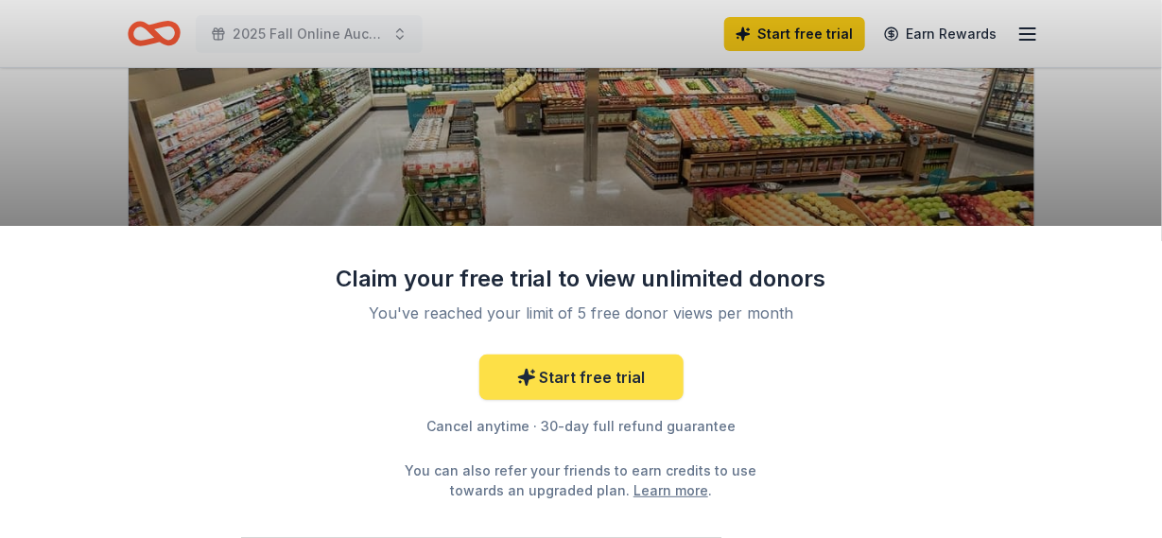
click at [602, 380] on link "Start free trial" at bounding box center [581, 376] width 204 height 45
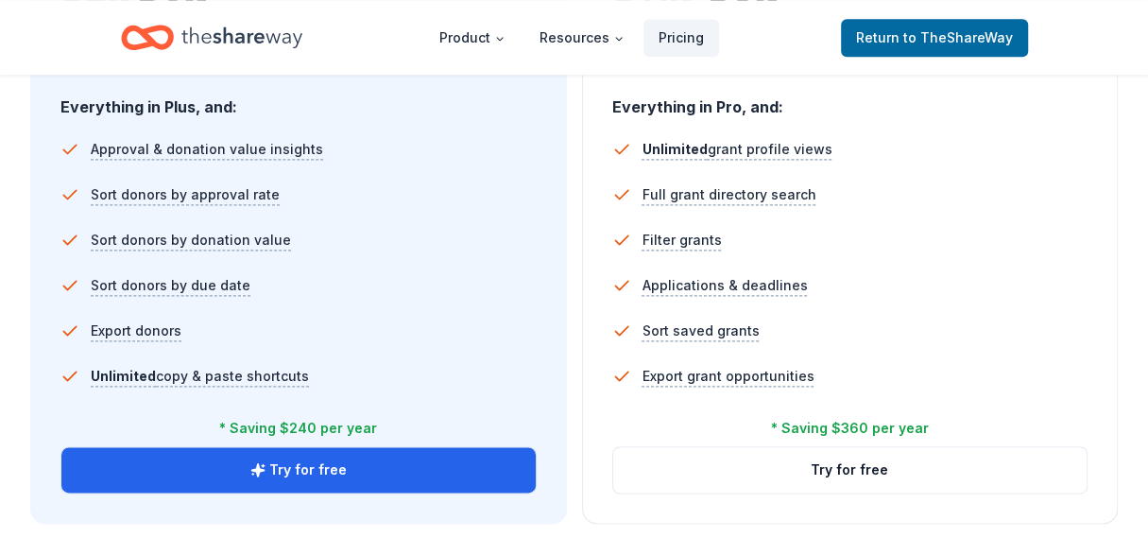
scroll to position [1418, 0]
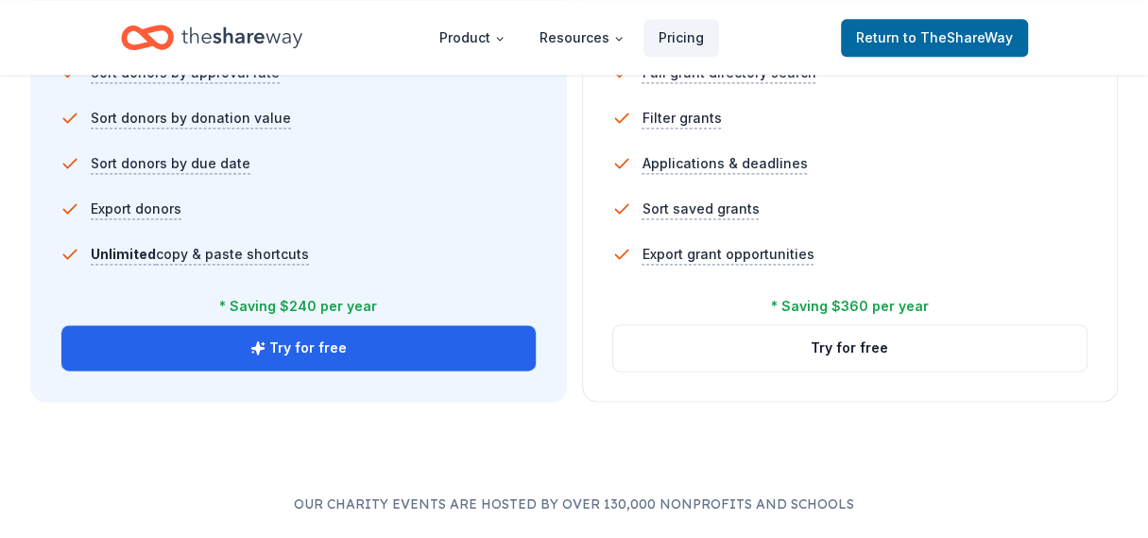
drag, startPoint x: 358, startPoint y: 352, endPoint x: 451, endPoint y: 516, distance: 188.8
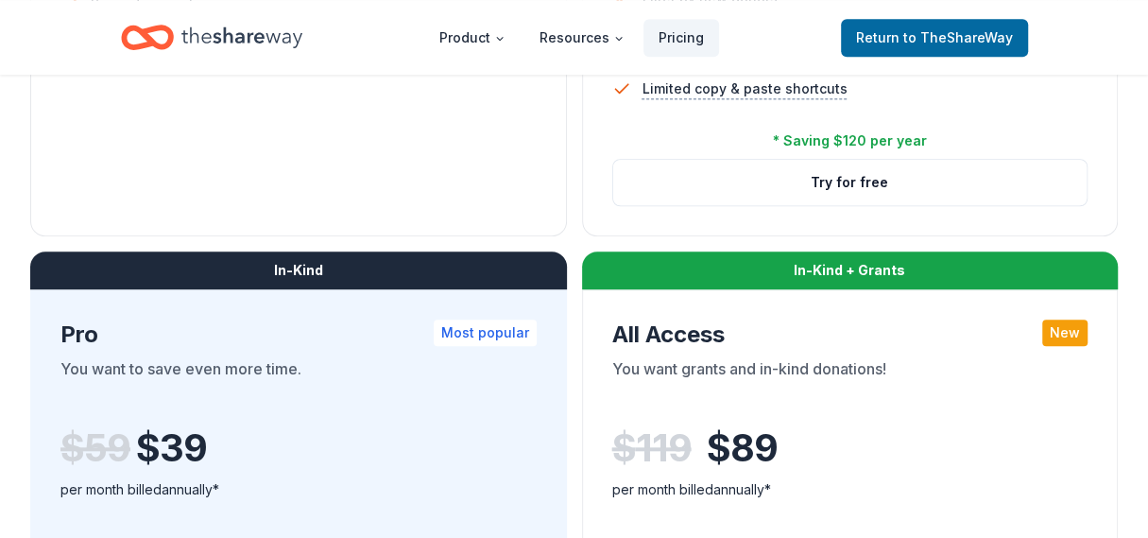
scroll to position [662, 0]
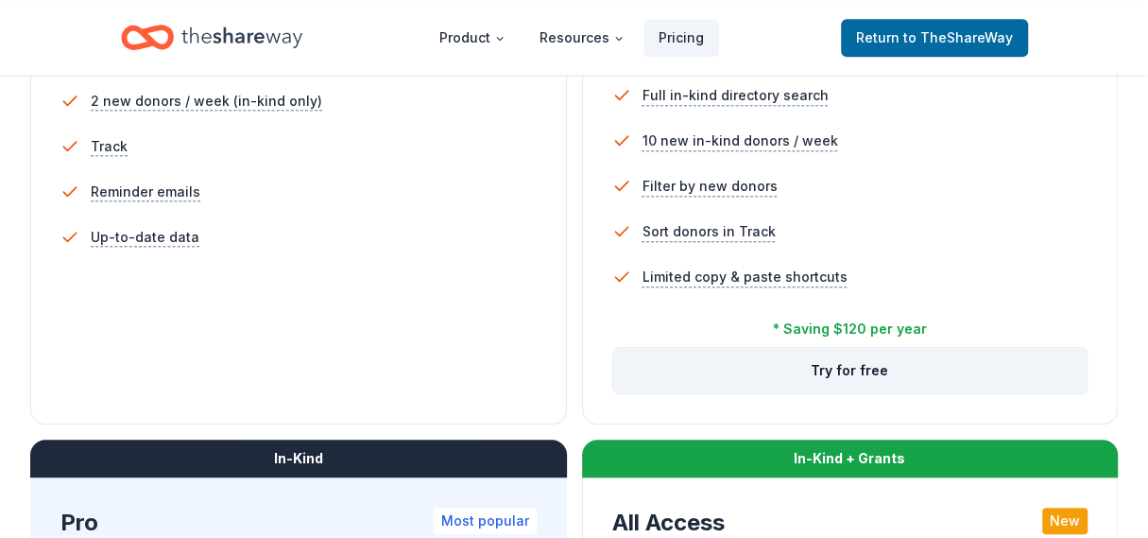
click at [752, 370] on button "Try for free" at bounding box center [850, 370] width 475 height 45
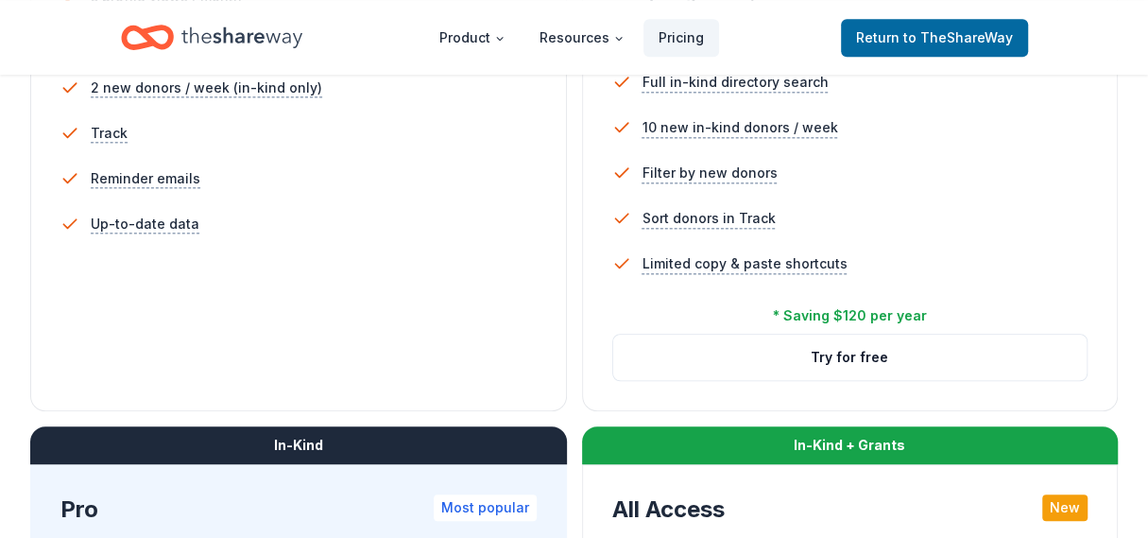
scroll to position [850, 0]
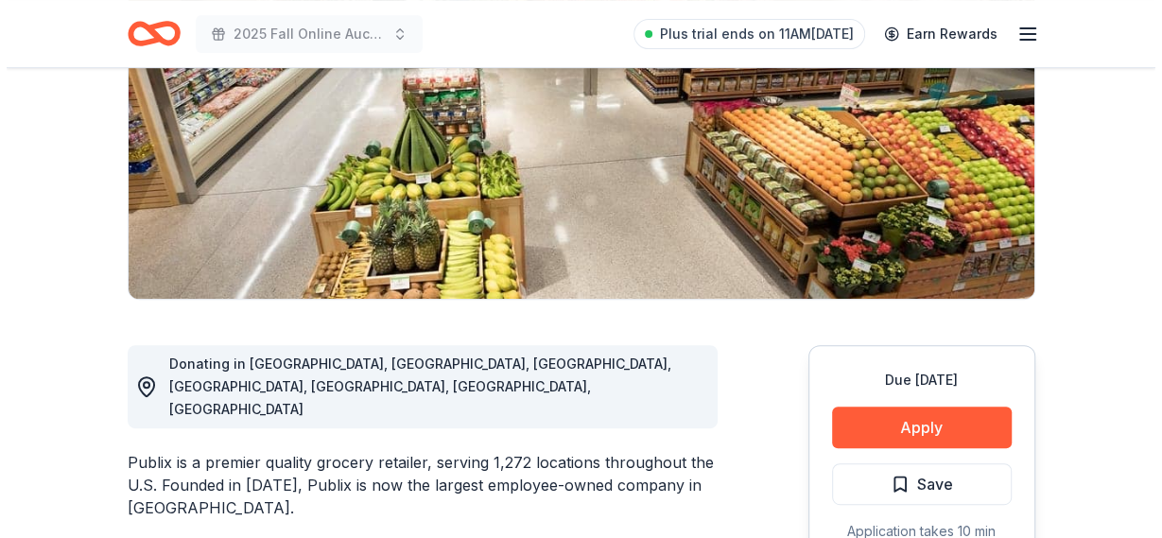
scroll to position [378, 0]
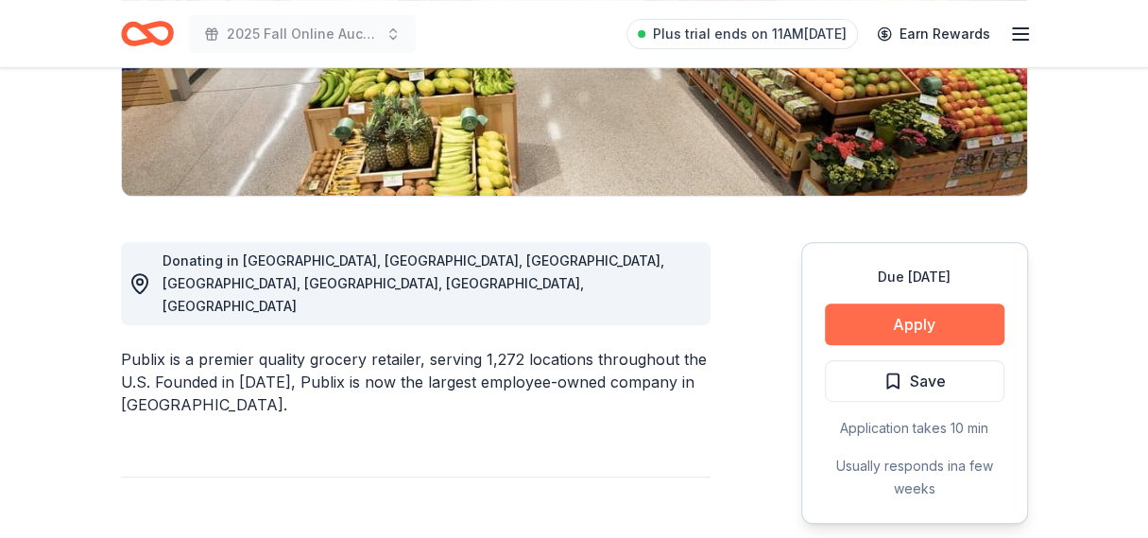
click at [874, 325] on button "Apply" at bounding box center [915, 324] width 180 height 42
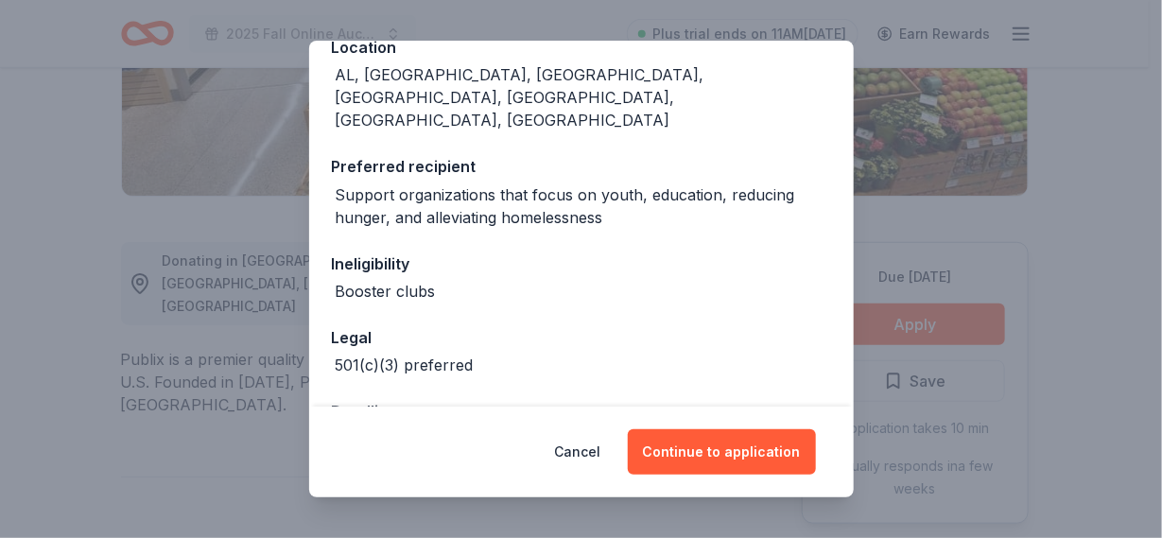
scroll to position [257, 0]
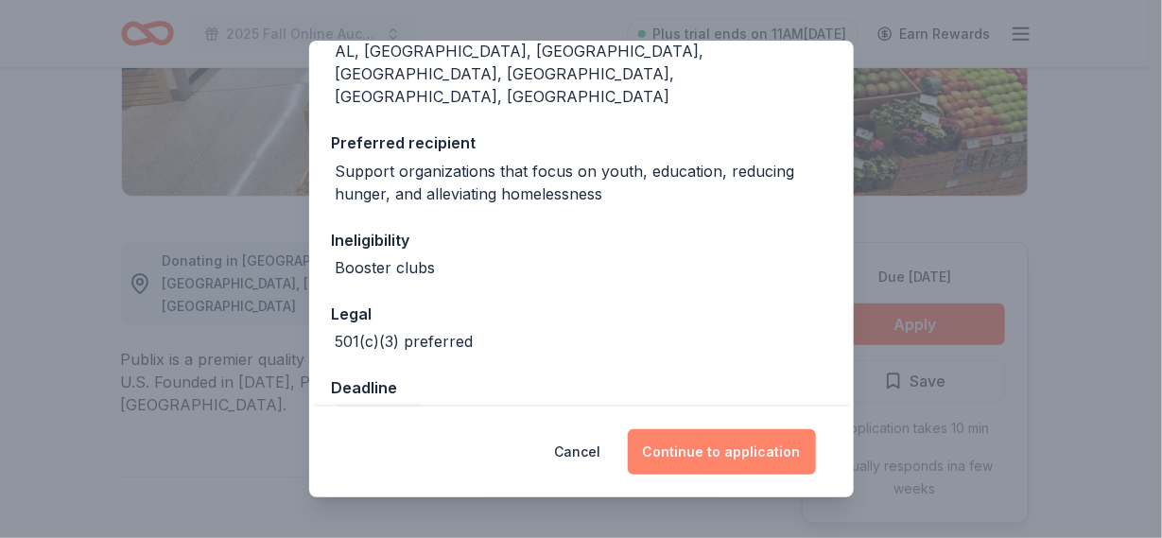
click at [742, 453] on button "Continue to application" at bounding box center [722, 451] width 188 height 45
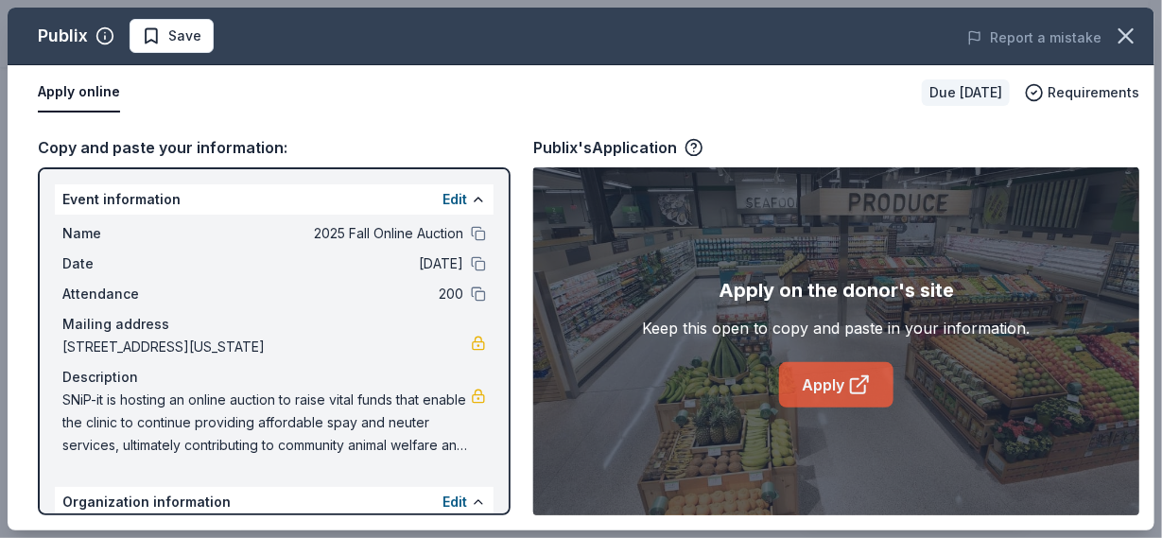
click at [805, 388] on link "Apply" at bounding box center [836, 384] width 114 height 45
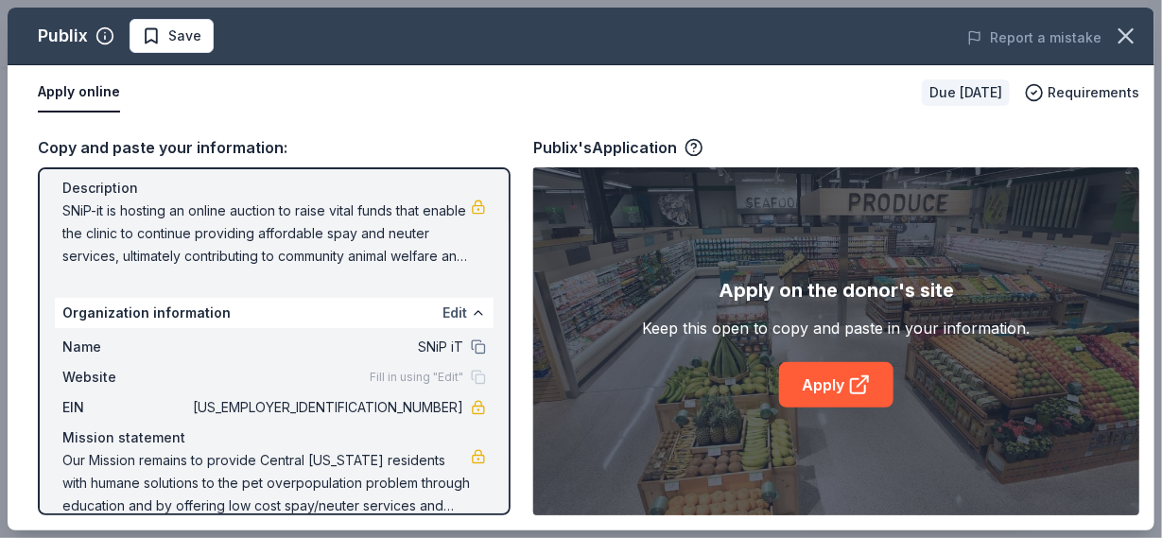
click at [442, 312] on button "Edit" at bounding box center [454, 313] width 25 height 23
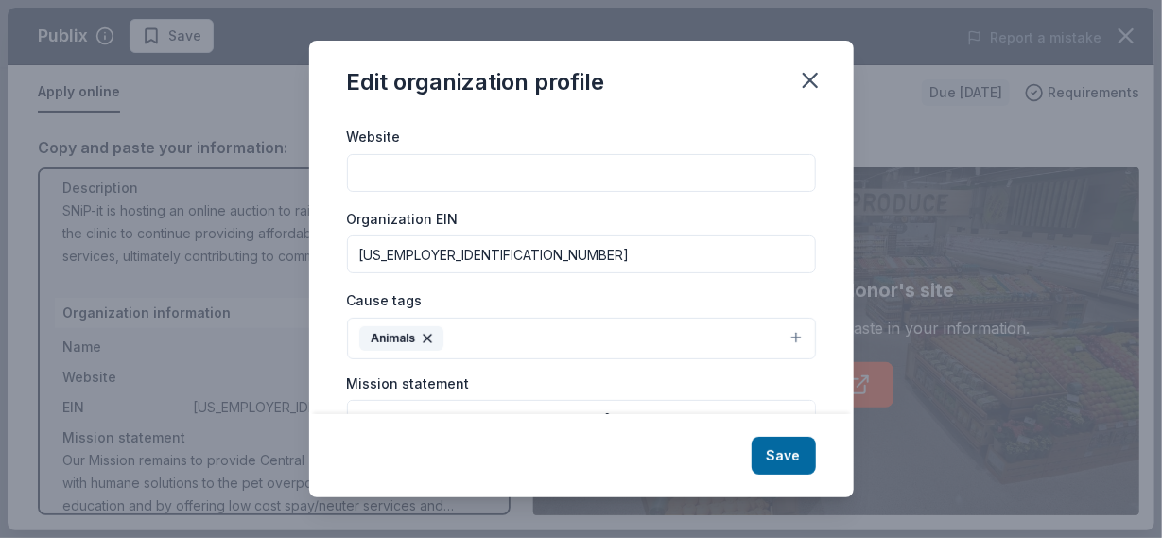
drag, startPoint x: 440, startPoint y: 258, endPoint x: 357, endPoint y: 255, distance: 82.3
click at [357, 255] on input "[US_EMPLOYER_IDENTIFICATION_NUMBER]" at bounding box center [581, 254] width 469 height 38
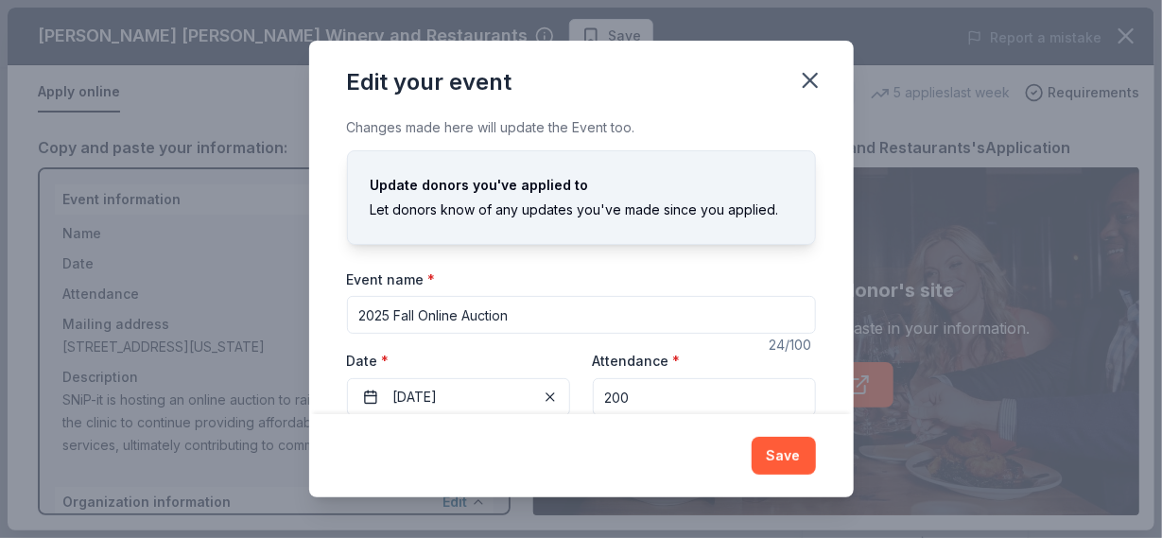
scroll to position [91, 0]
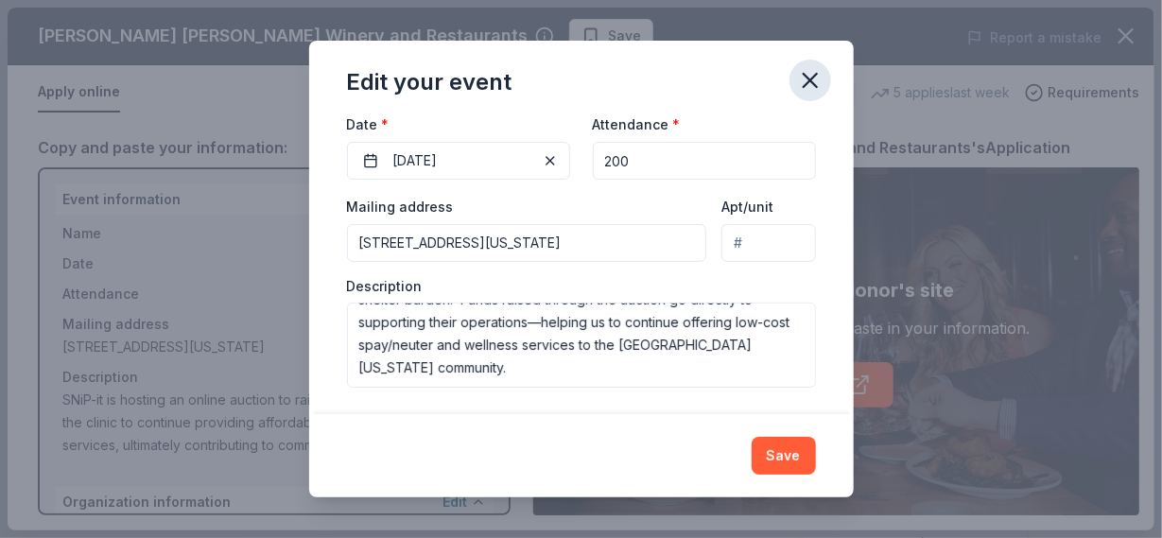
click at [813, 84] on icon "button" at bounding box center [809, 80] width 13 height 13
